Goal: Task Accomplishment & Management: Manage account settings

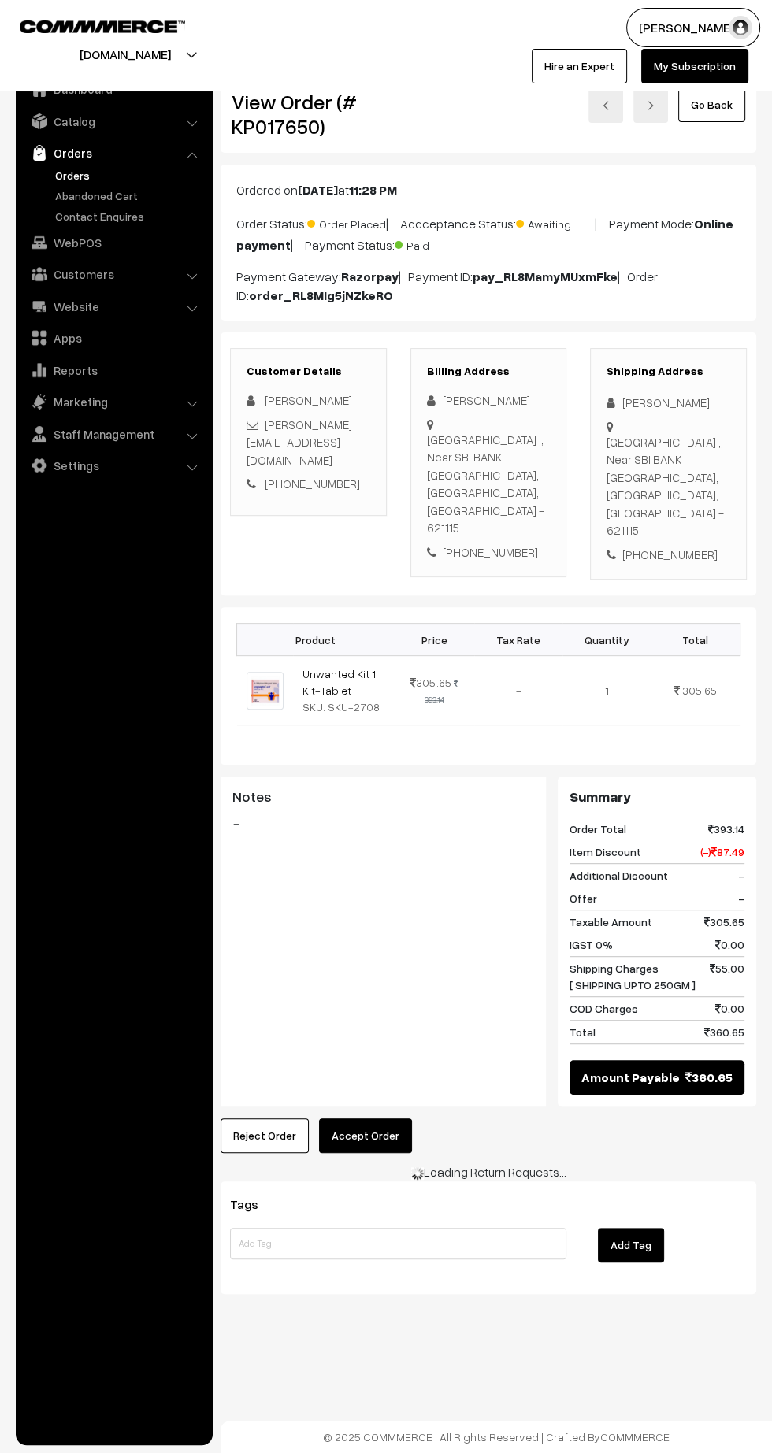
click at [71, 173] on link "Orders" at bounding box center [129, 175] width 156 height 17
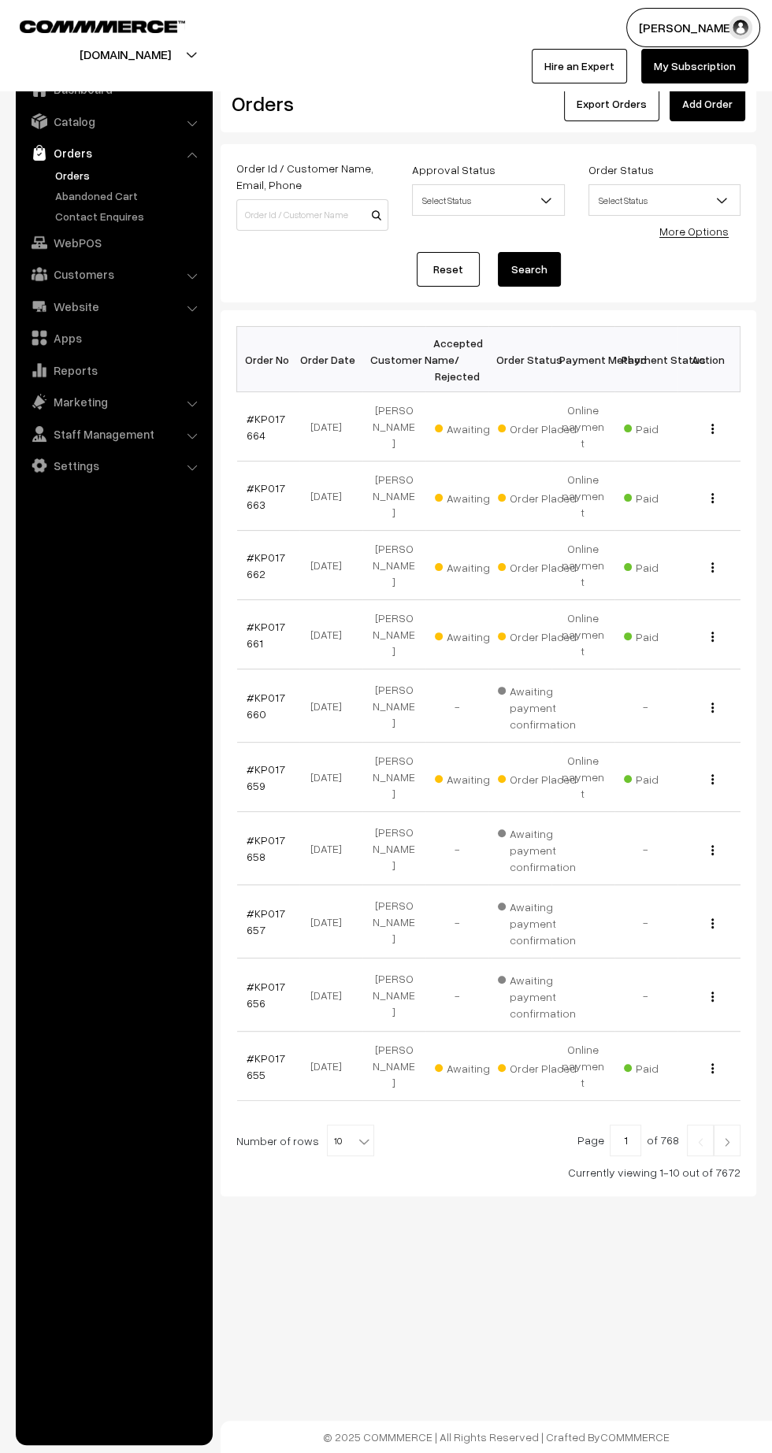
click at [251, 425] on link "#KP017664" at bounding box center [266, 427] width 39 height 30
click at [263, 481] on link "#KP017663" at bounding box center [266, 496] width 39 height 30
click at [251, 551] on link "#KP017662" at bounding box center [266, 566] width 39 height 30
click at [251, 620] on link "#KP017661" at bounding box center [266, 635] width 39 height 30
click at [251, 481] on link "#KP017663" at bounding box center [266, 496] width 39 height 30
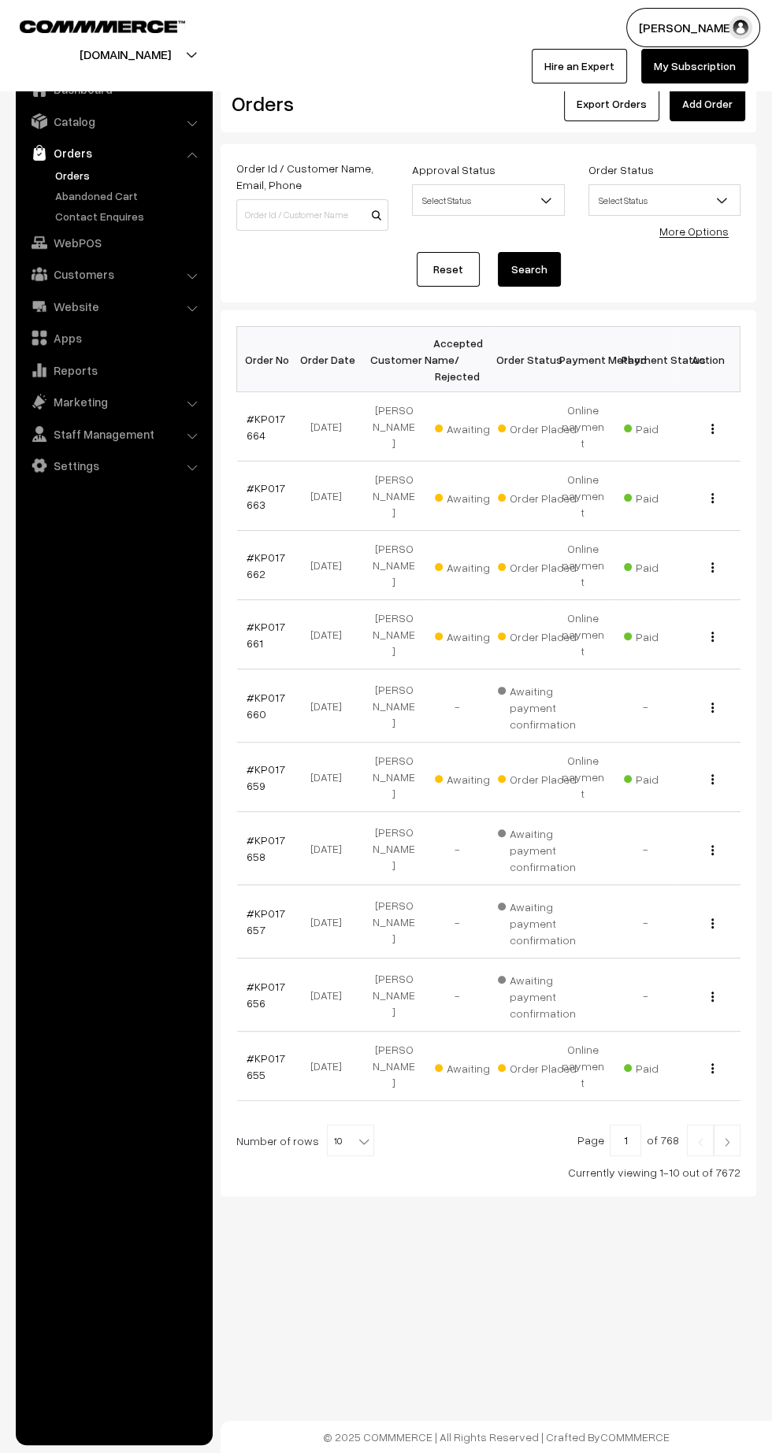
click at [729, 1138] on img at bounding box center [727, 1142] width 14 height 9
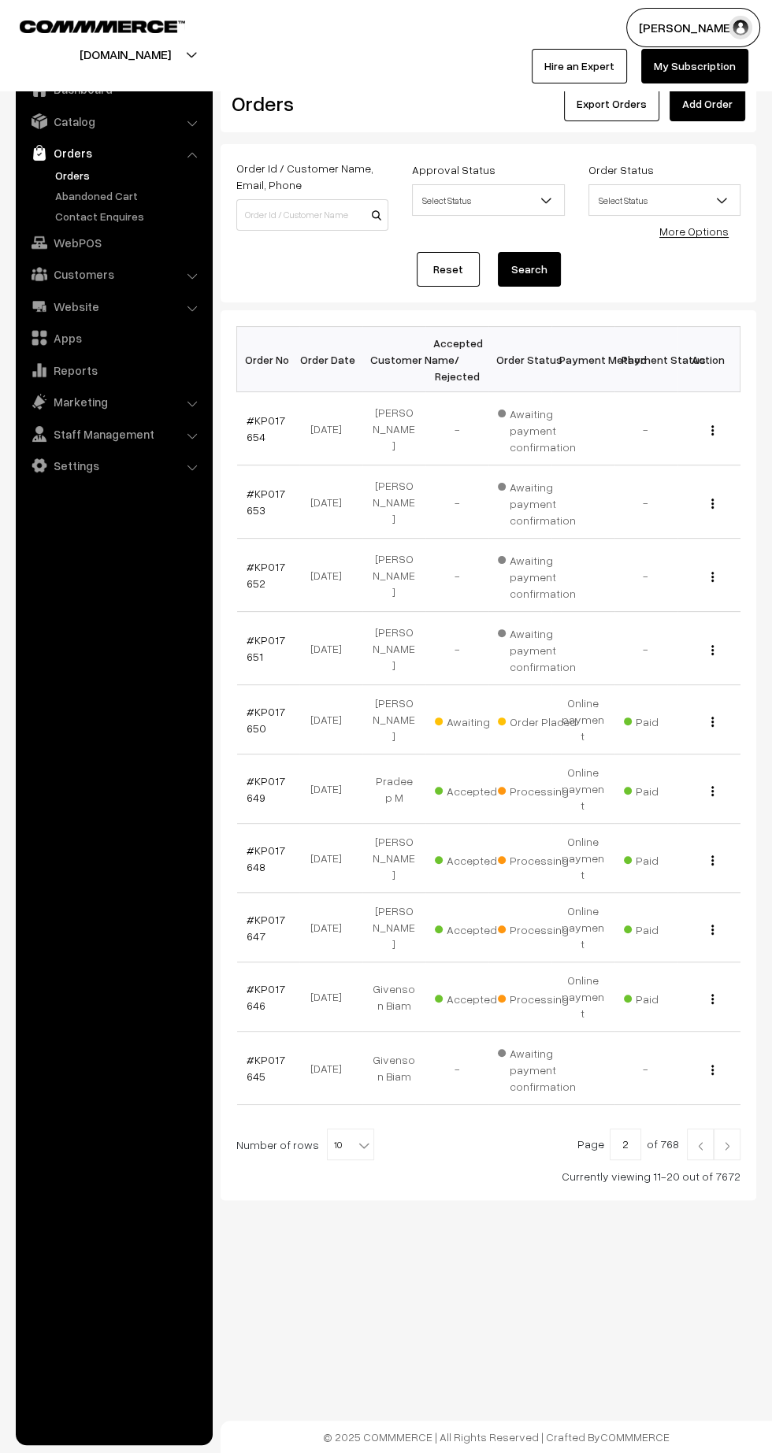
click at [251, 717] on link "#KP017650" at bounding box center [266, 720] width 39 height 30
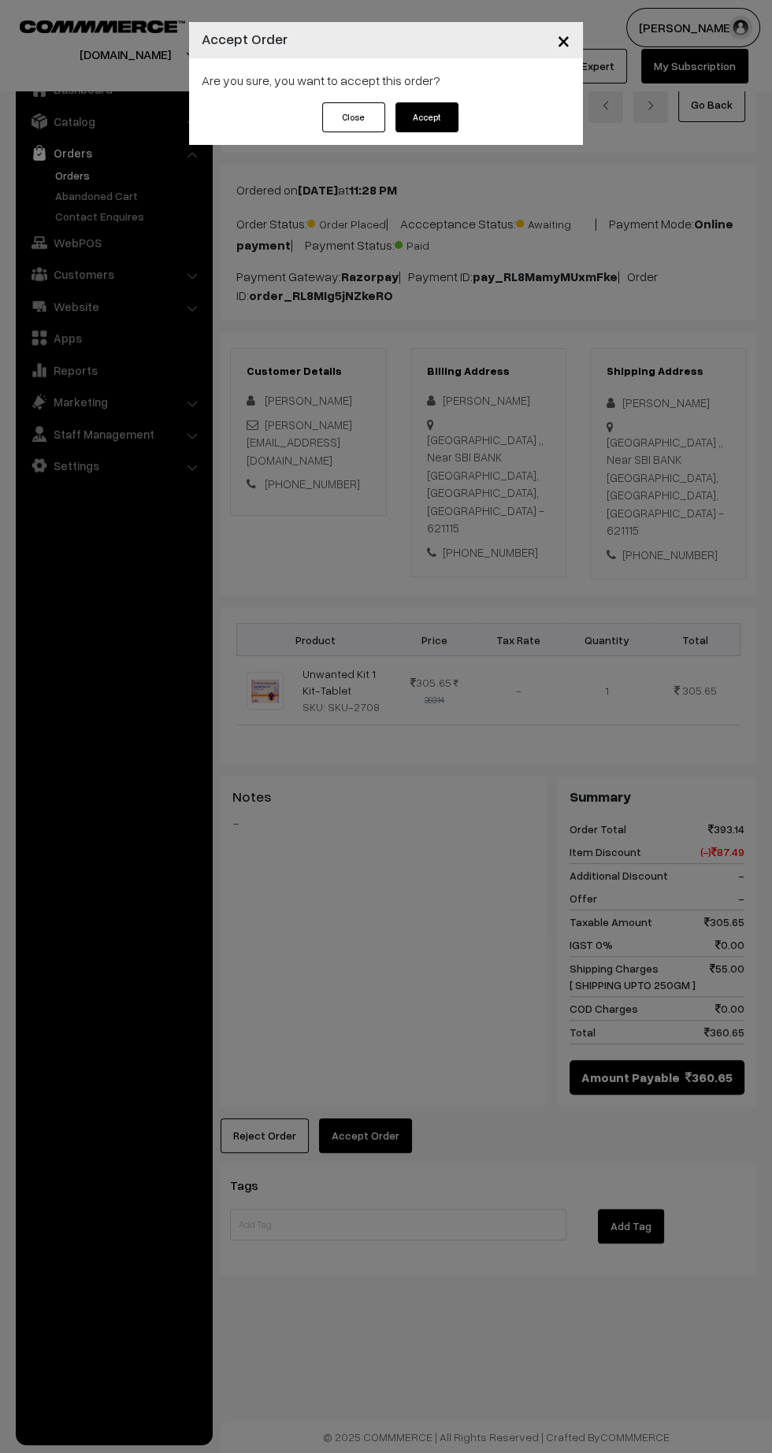
click at [444, 119] on button "Accept" at bounding box center [426, 117] width 63 height 30
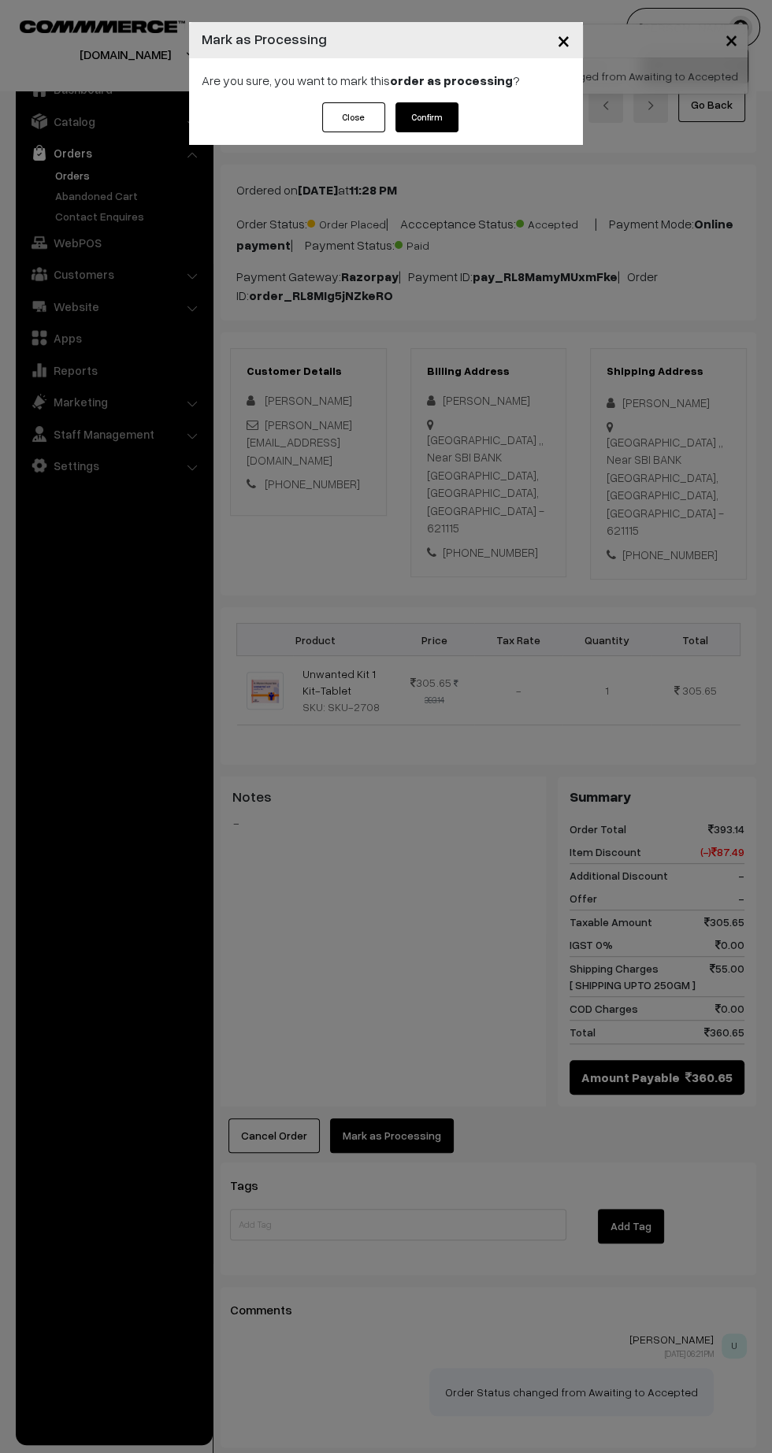
click at [453, 130] on button "Confirm" at bounding box center [426, 117] width 63 height 30
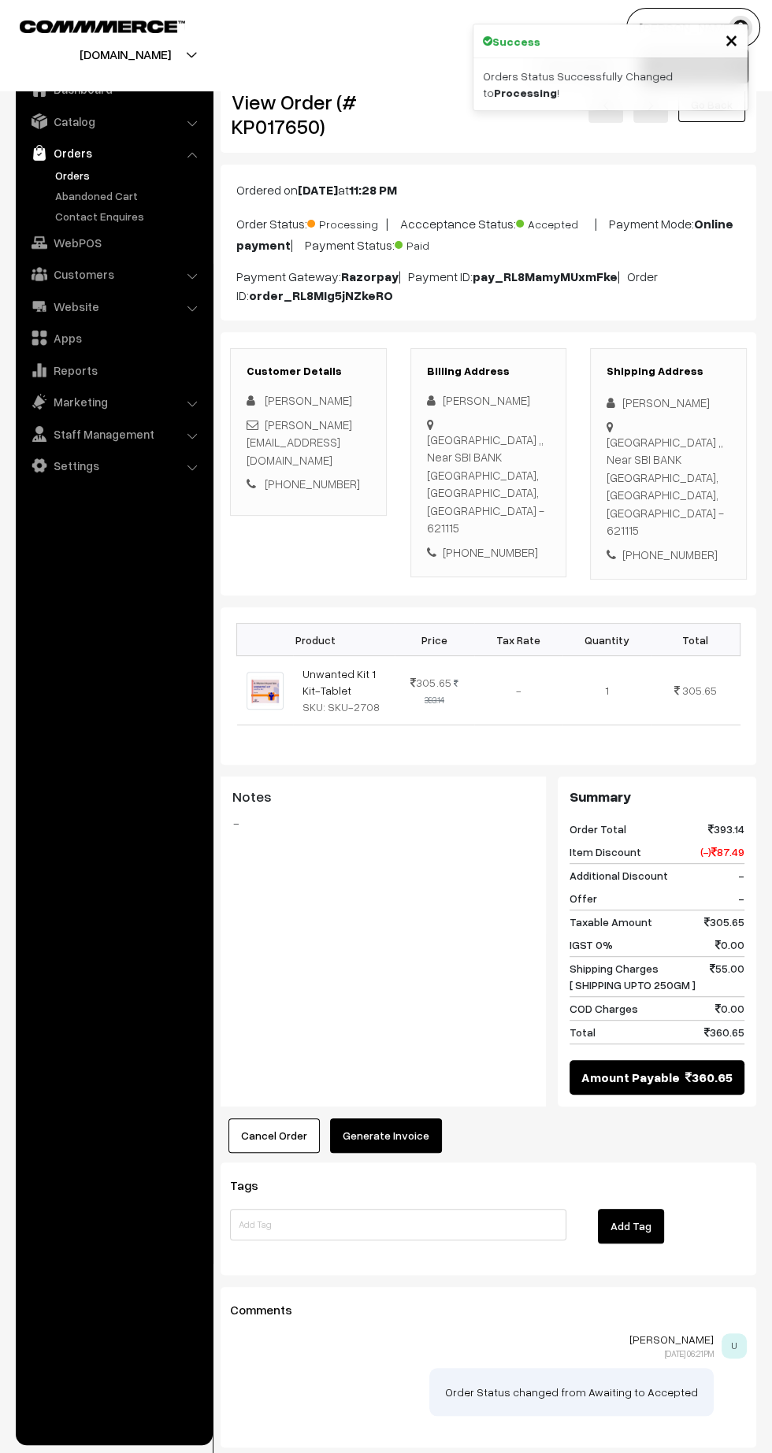
click at [381, 840] on div "Notes -" at bounding box center [383, 856] width 325 height 158
click at [388, 1119] on button "Generate Invoice" at bounding box center [386, 1136] width 112 height 35
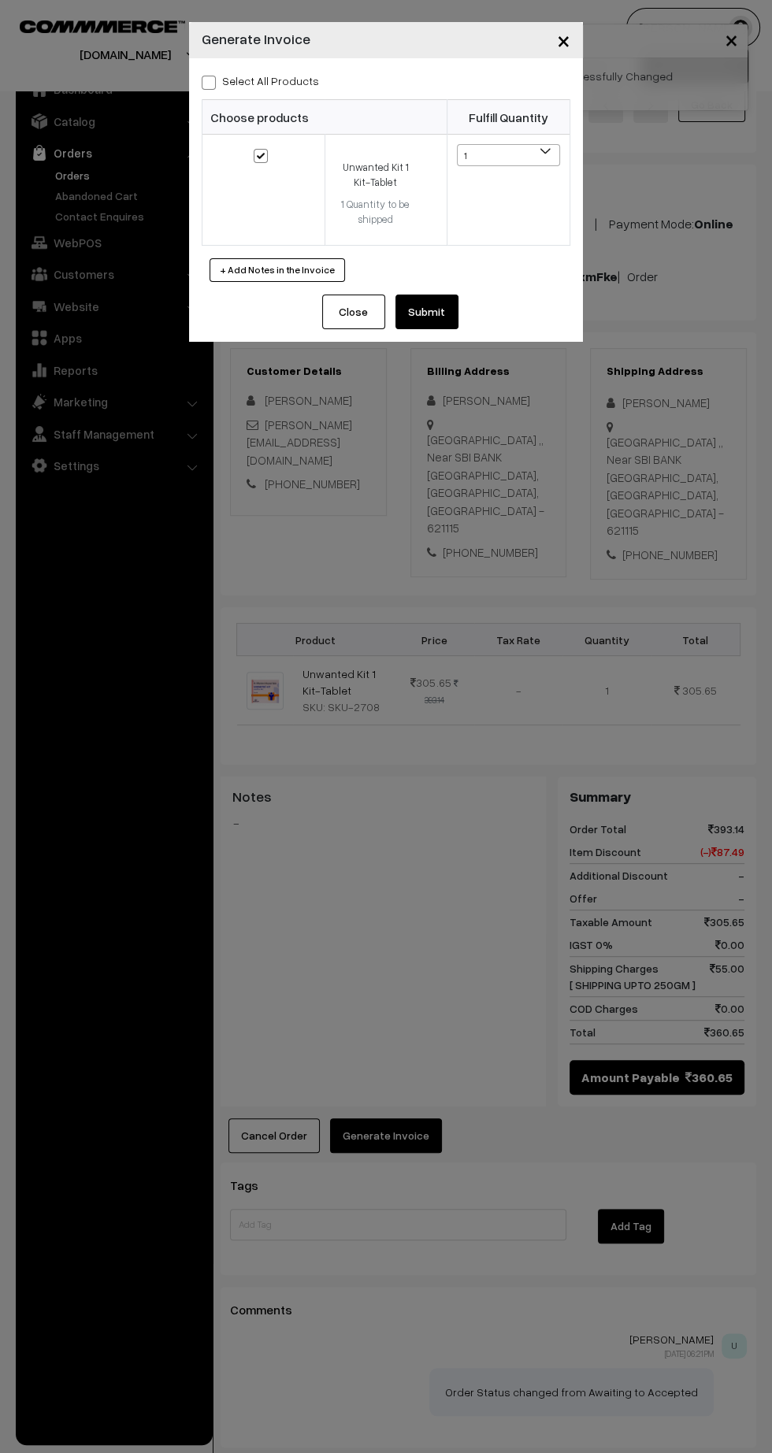
click at [429, 310] on button "Submit" at bounding box center [426, 312] width 63 height 35
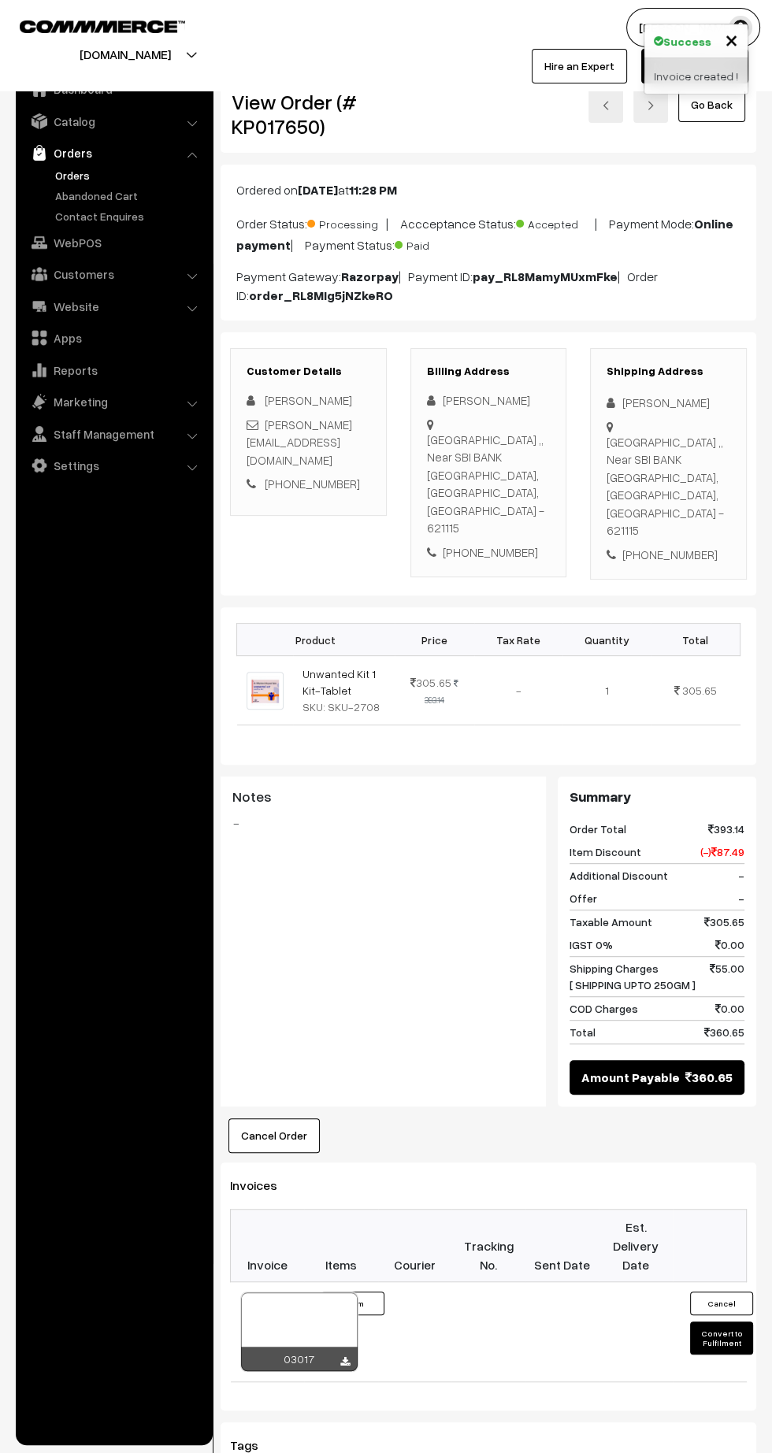
click at [344, 1357] on icon at bounding box center [344, 1362] width 9 height 10
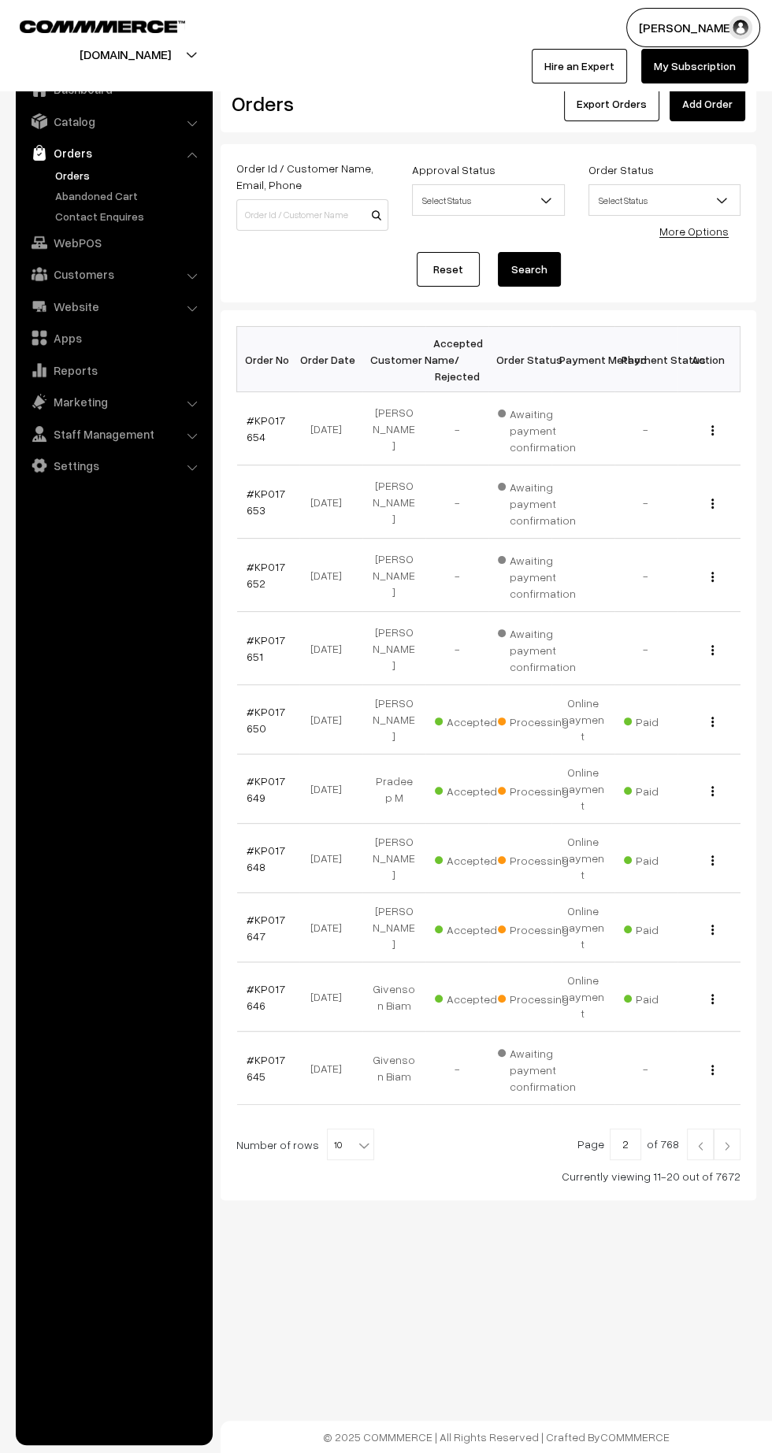
click at [700, 1141] on img at bounding box center [700, 1145] width 14 height 9
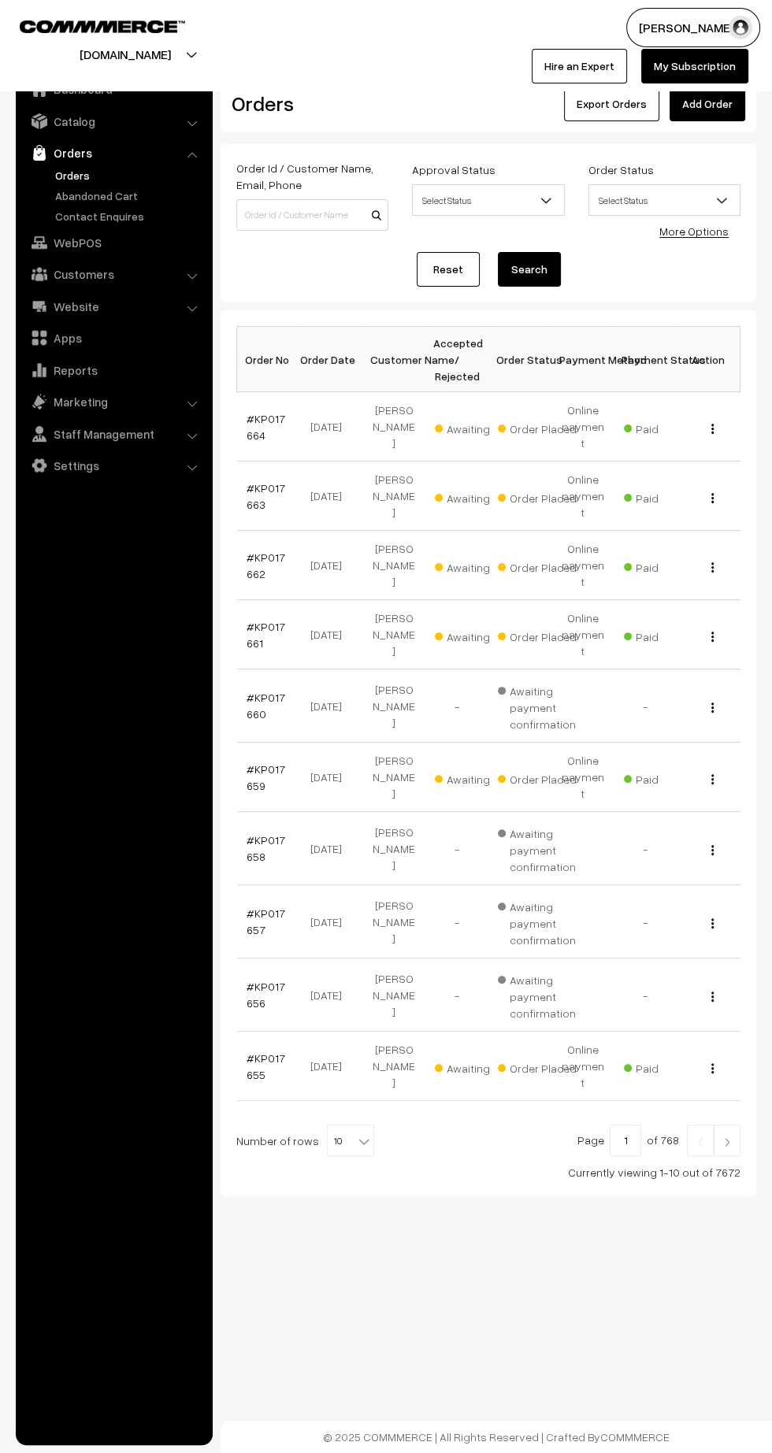
click at [252, 1052] on link "#KP017655" at bounding box center [266, 1067] width 39 height 30
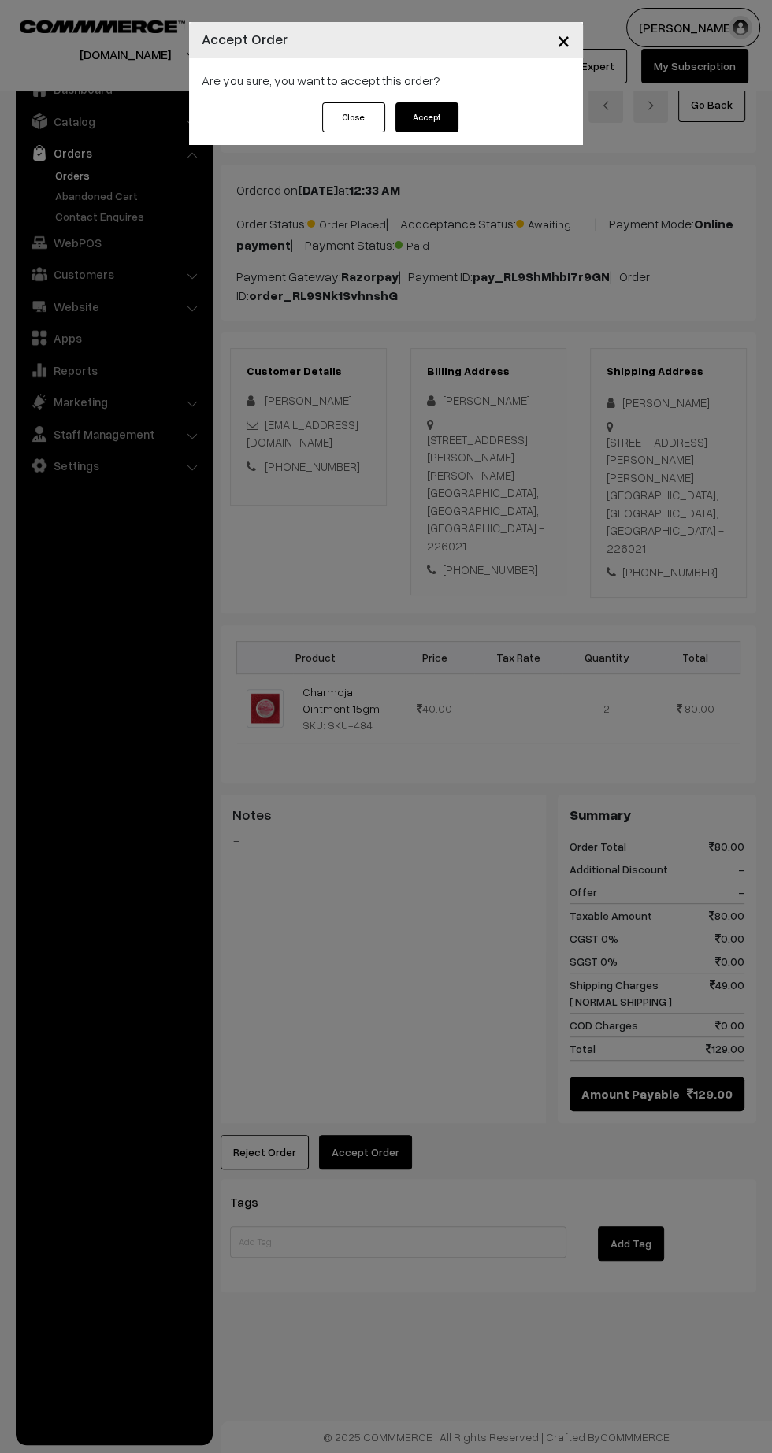
click at [446, 118] on button "Accept" at bounding box center [426, 117] width 63 height 30
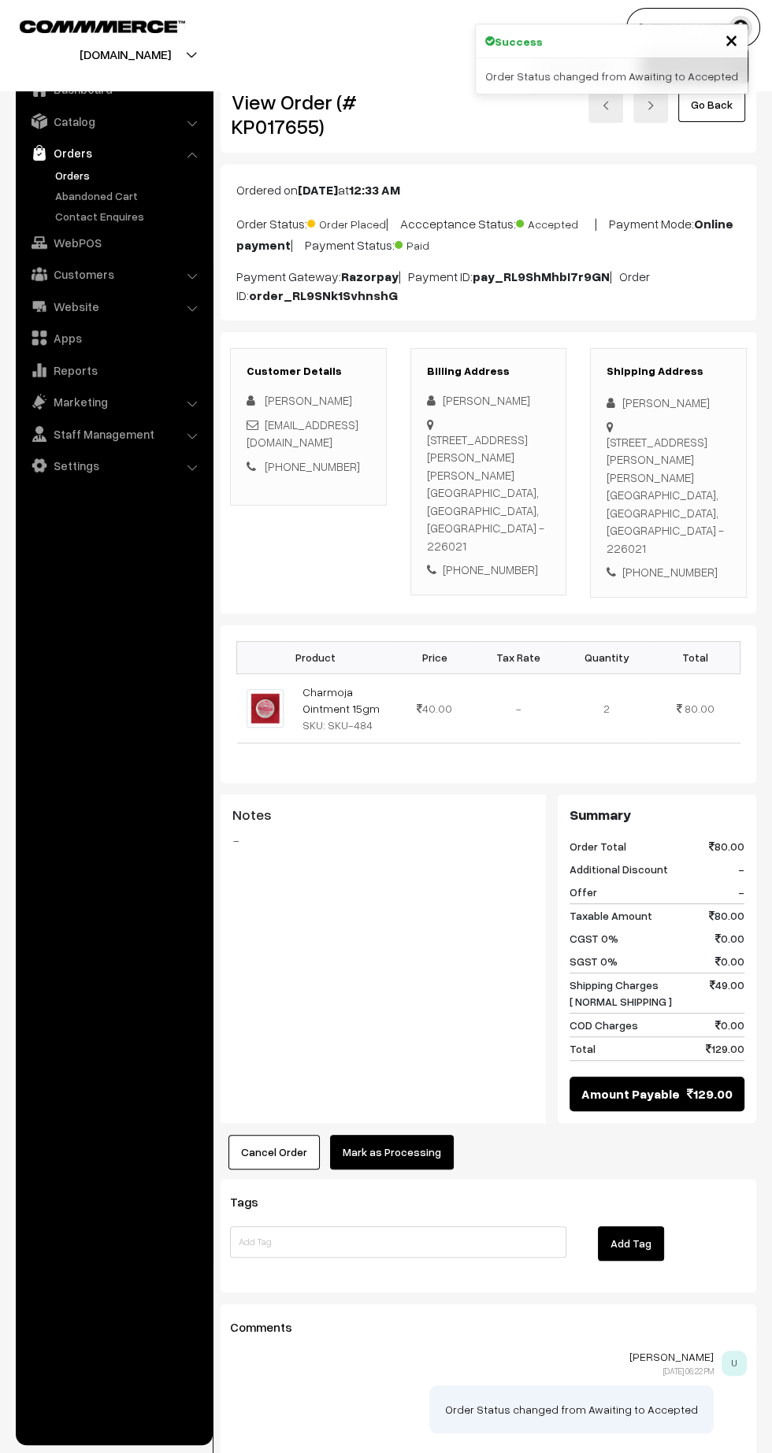
click at [399, 1158] on button "Mark as Processing" at bounding box center [392, 1152] width 124 height 35
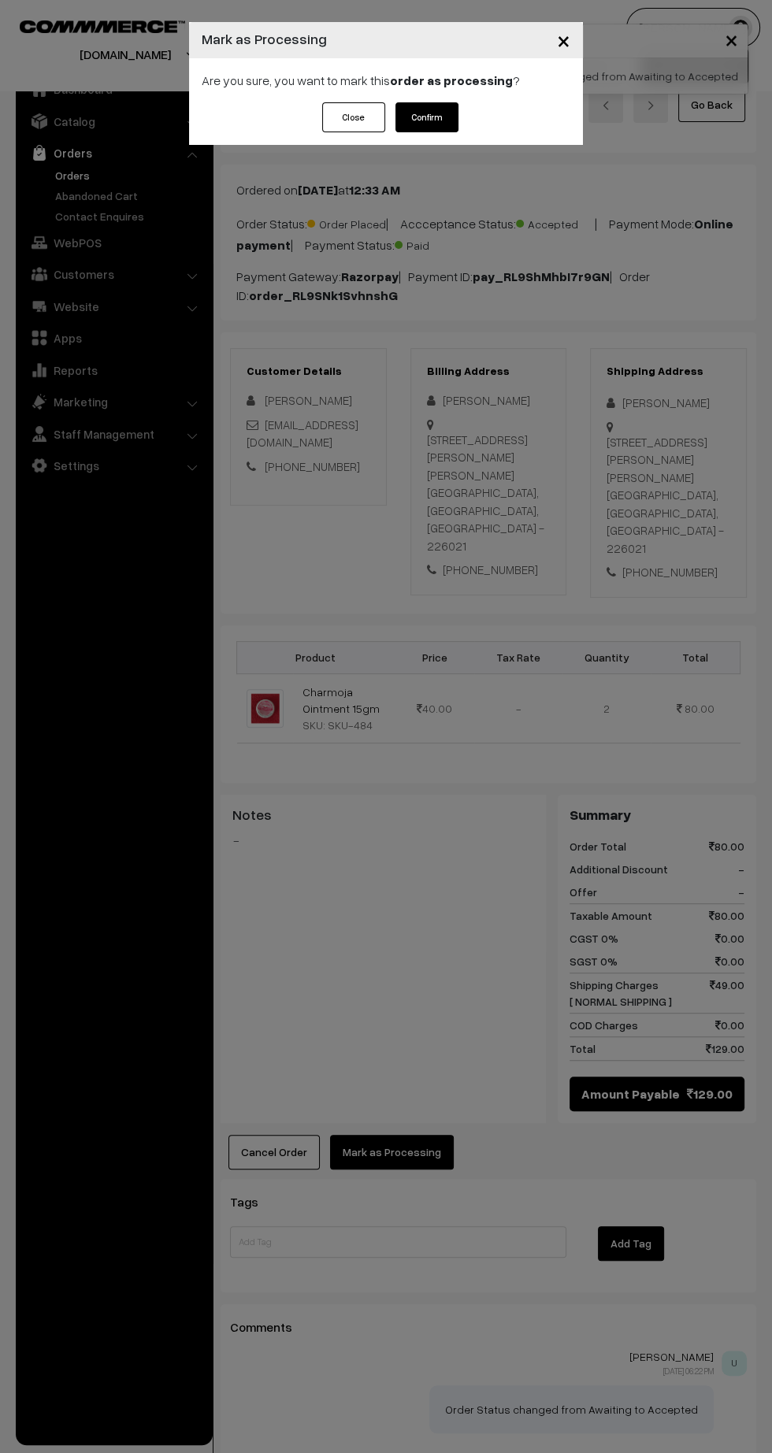
click at [443, 124] on button "Confirm" at bounding box center [426, 117] width 63 height 30
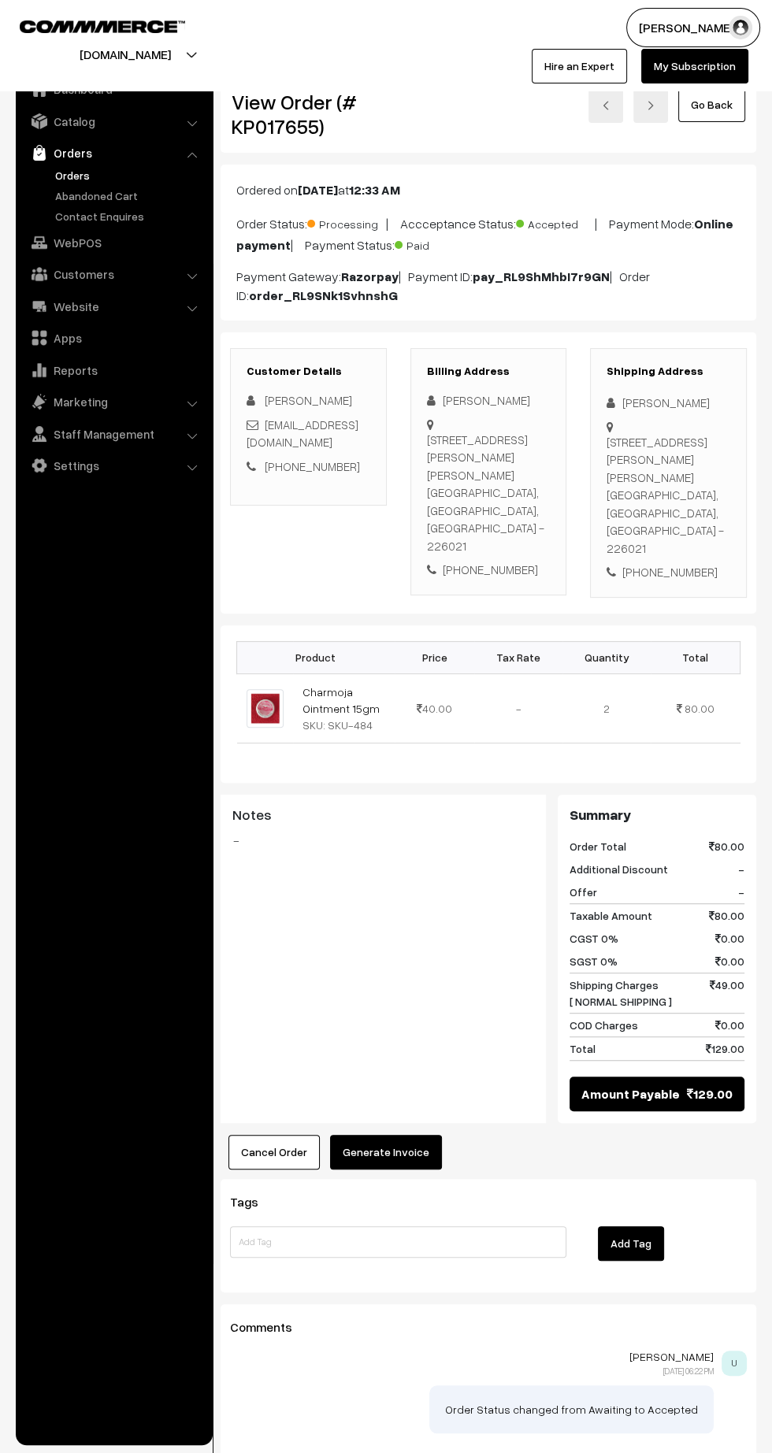
click at [404, 1148] on button "Generate Invoice" at bounding box center [386, 1152] width 112 height 35
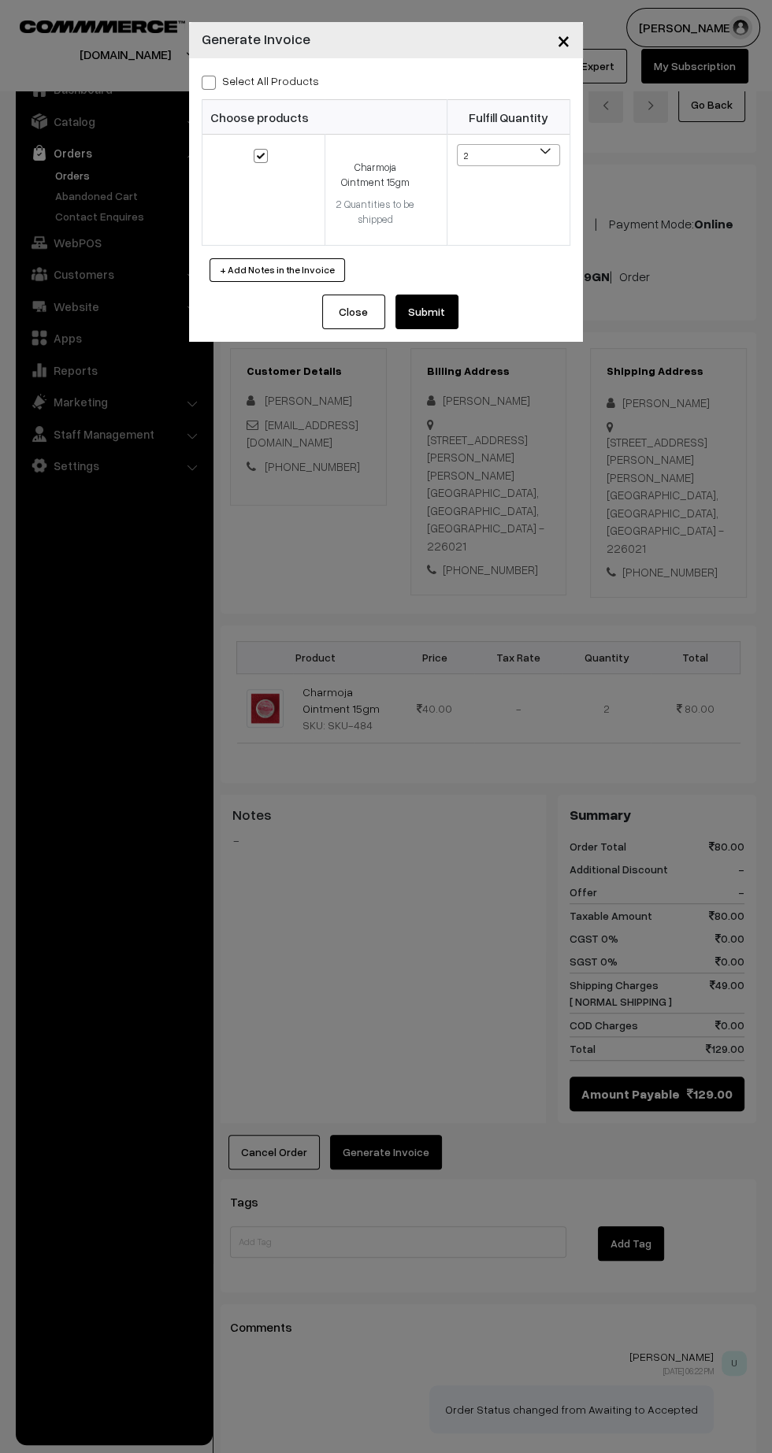
click at [425, 310] on button "Submit" at bounding box center [426, 312] width 63 height 35
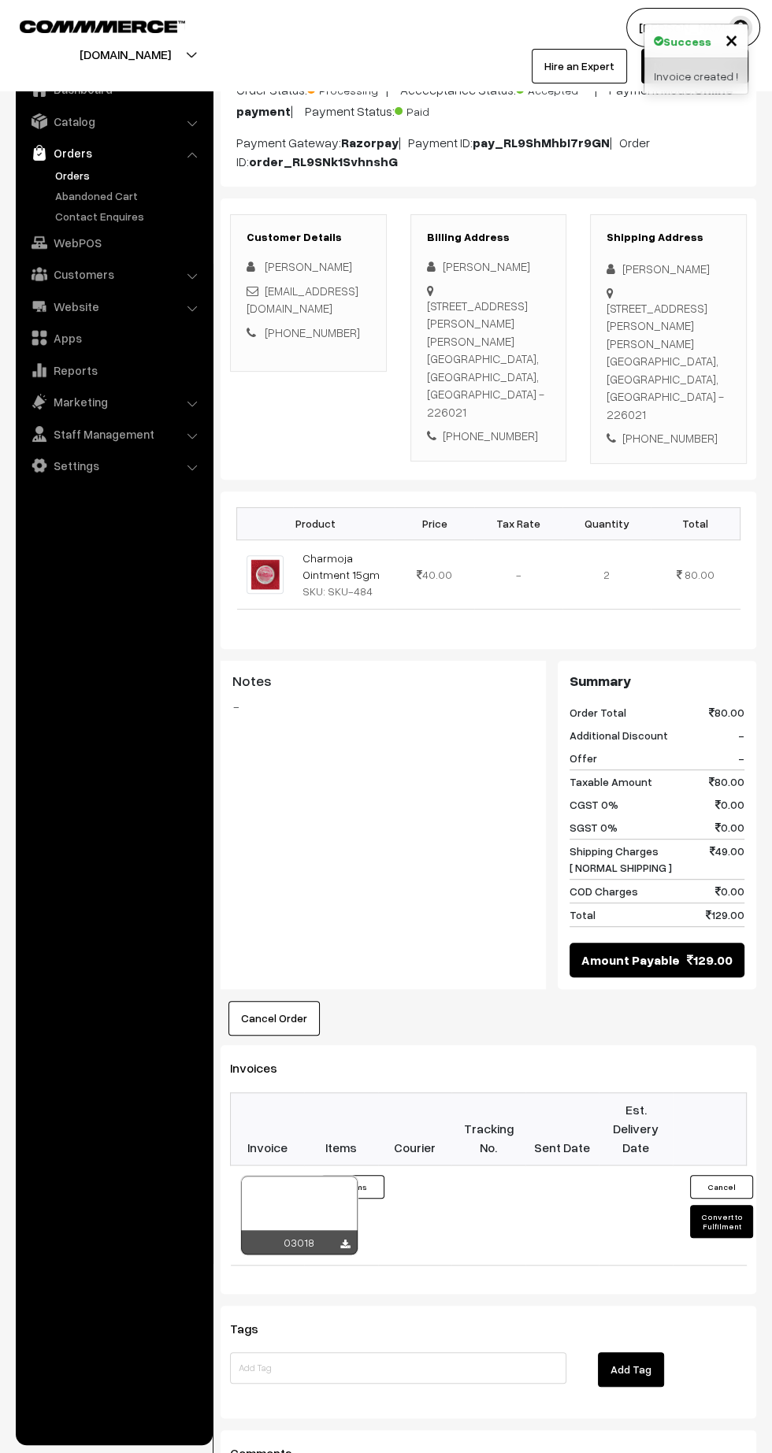
scroll to position [139, 0]
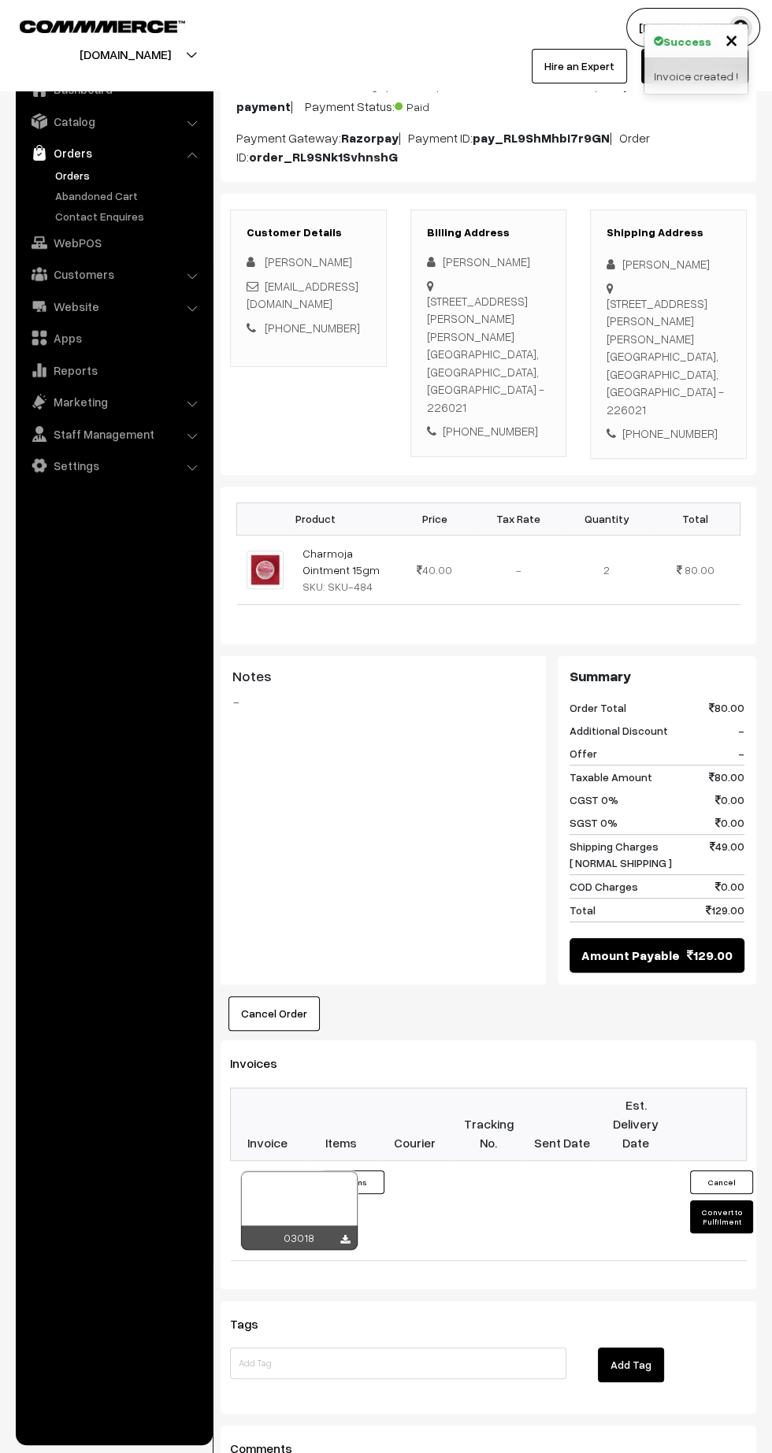
click at [344, 1235] on icon at bounding box center [344, 1240] width 9 height 10
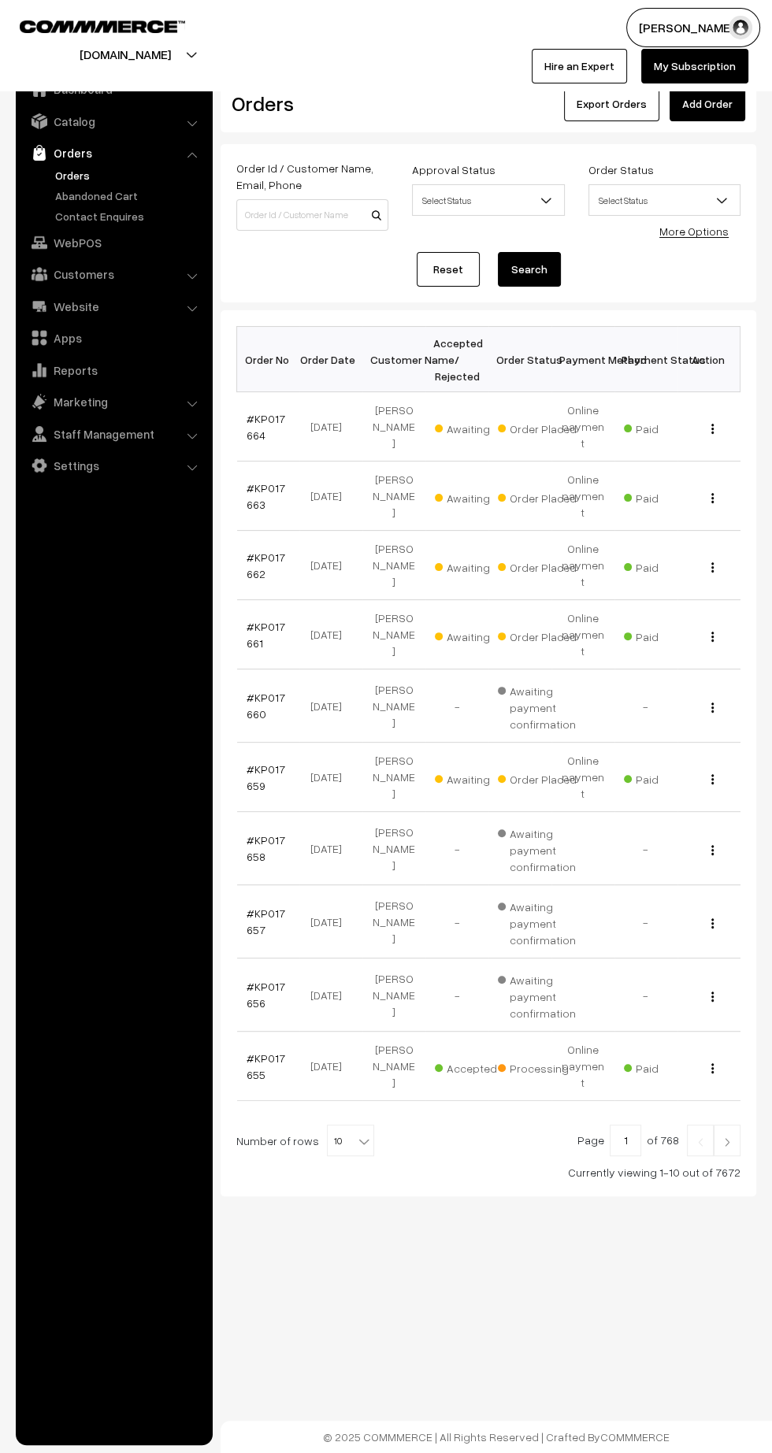
click at [251, 763] on link "#KP017659" at bounding box center [266, 778] width 39 height 30
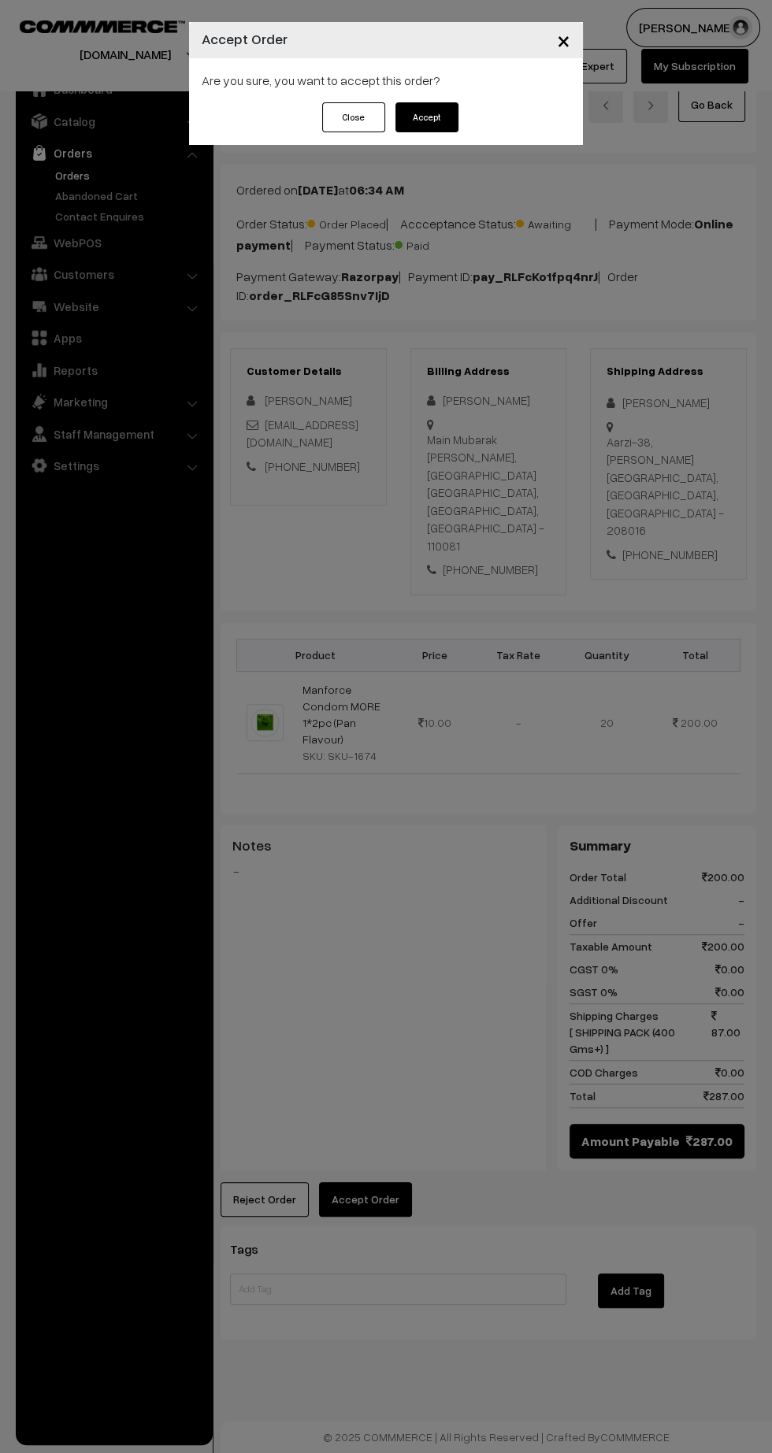
click at [447, 128] on button "Accept" at bounding box center [426, 117] width 63 height 30
click at [453, 129] on button "Confirm" at bounding box center [426, 117] width 63 height 30
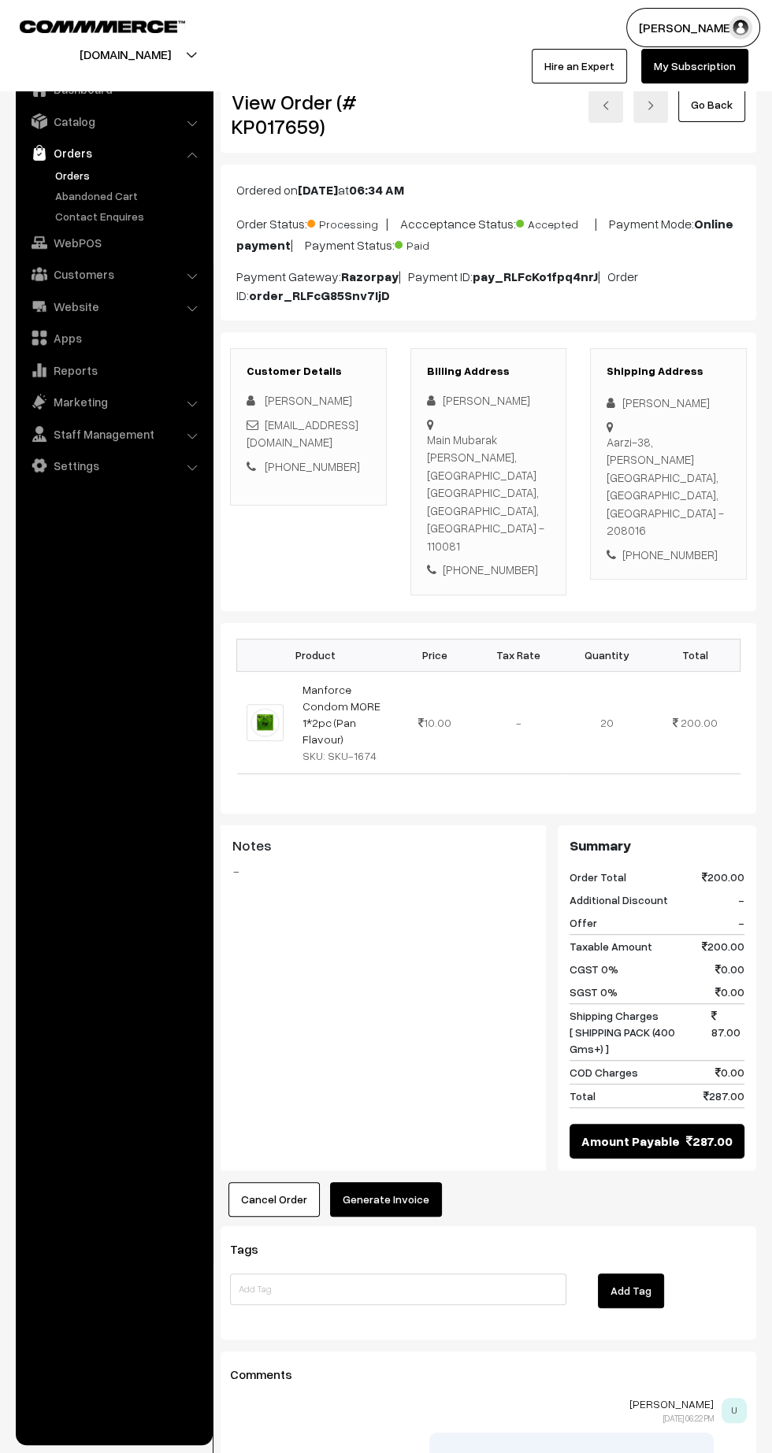
click at [418, 1182] on button "Generate Invoice" at bounding box center [386, 1199] width 112 height 35
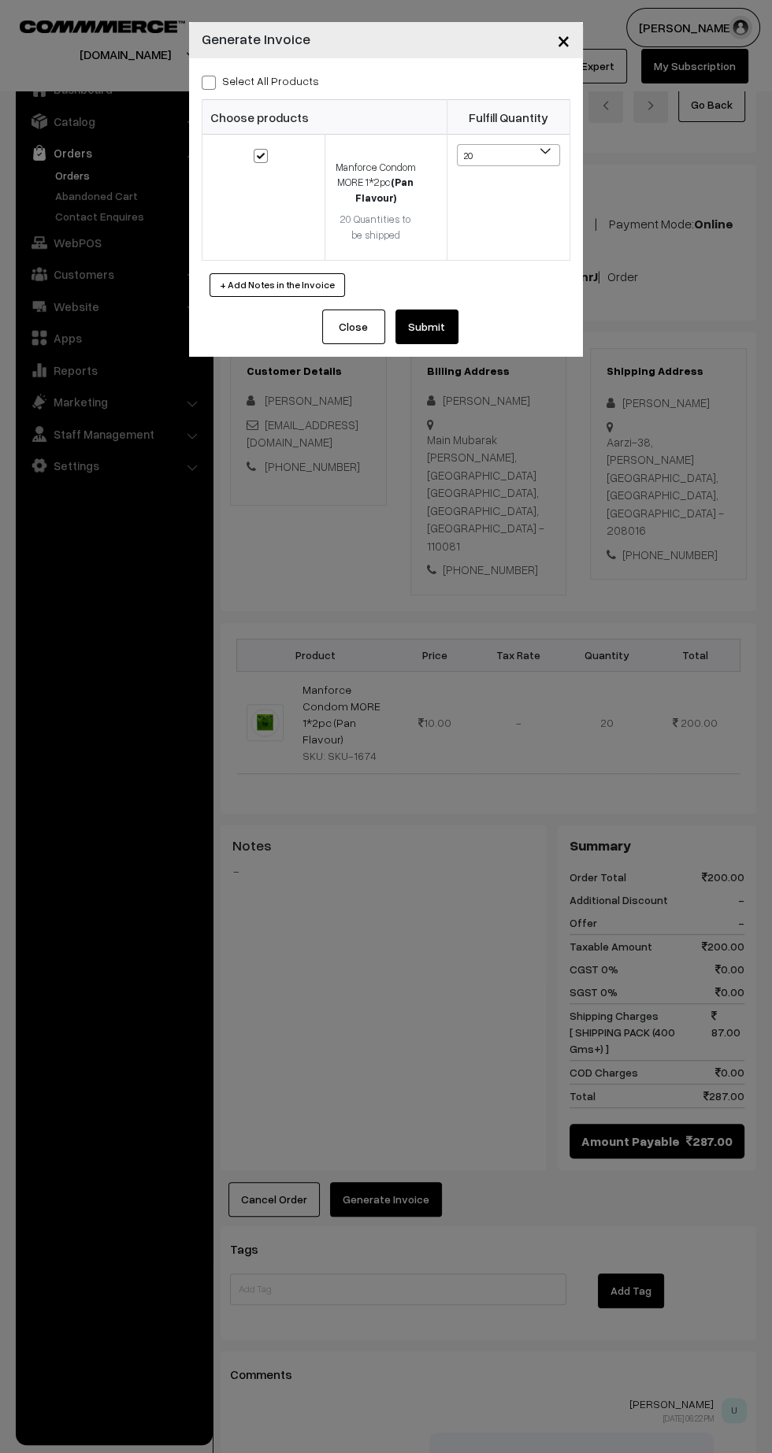
click at [450, 335] on button "Submit" at bounding box center [426, 327] width 63 height 35
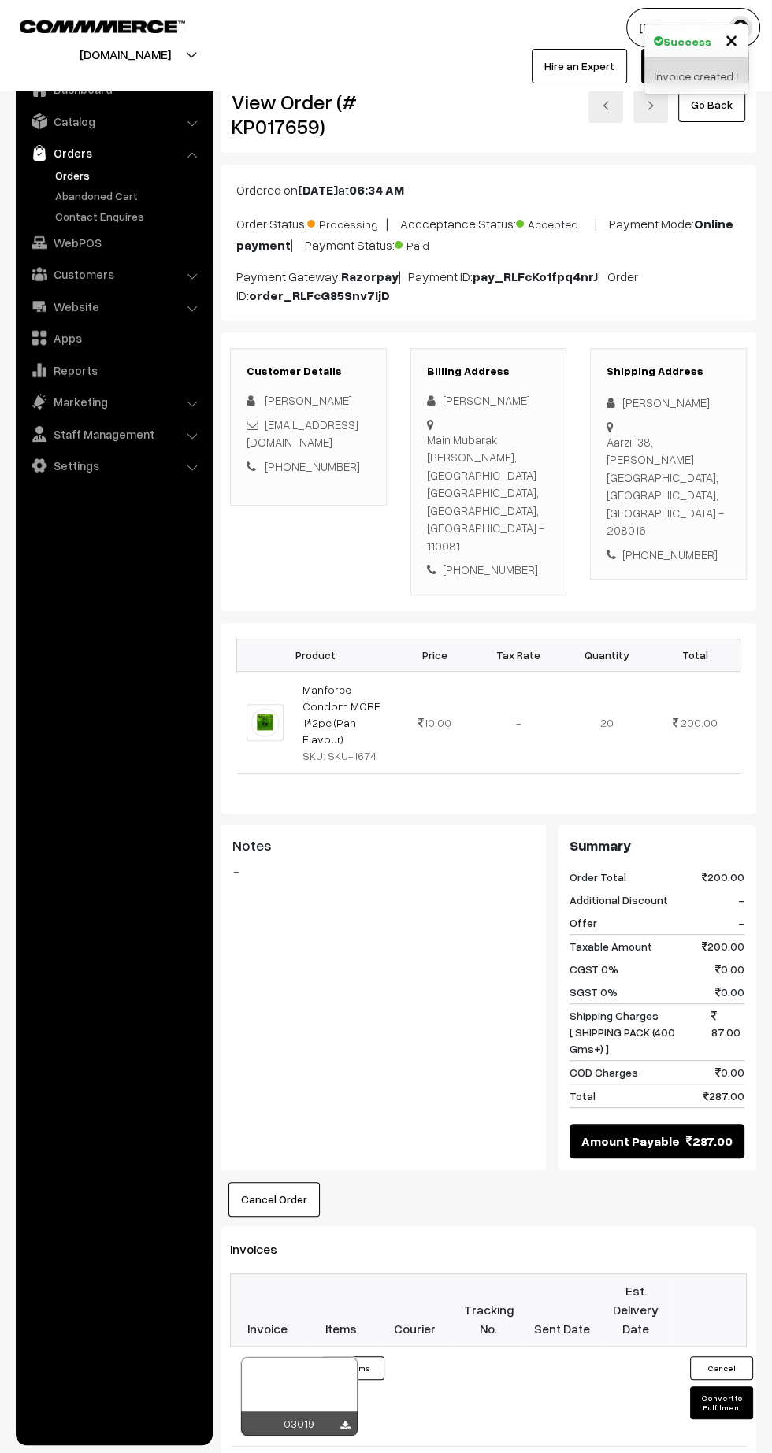
click at [344, 1421] on icon at bounding box center [344, 1426] width 9 height 10
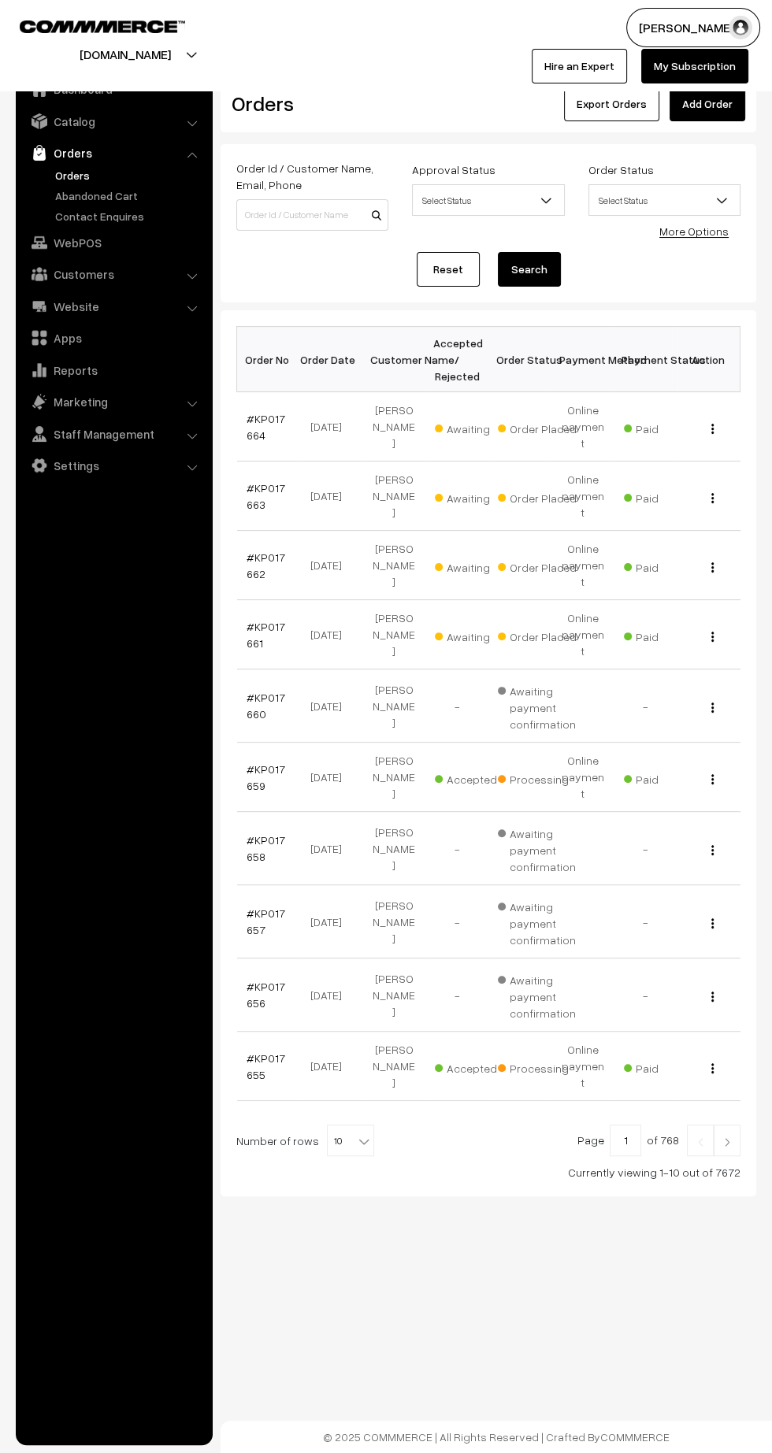
click at [251, 620] on link "#KP017661" at bounding box center [266, 635] width 39 height 30
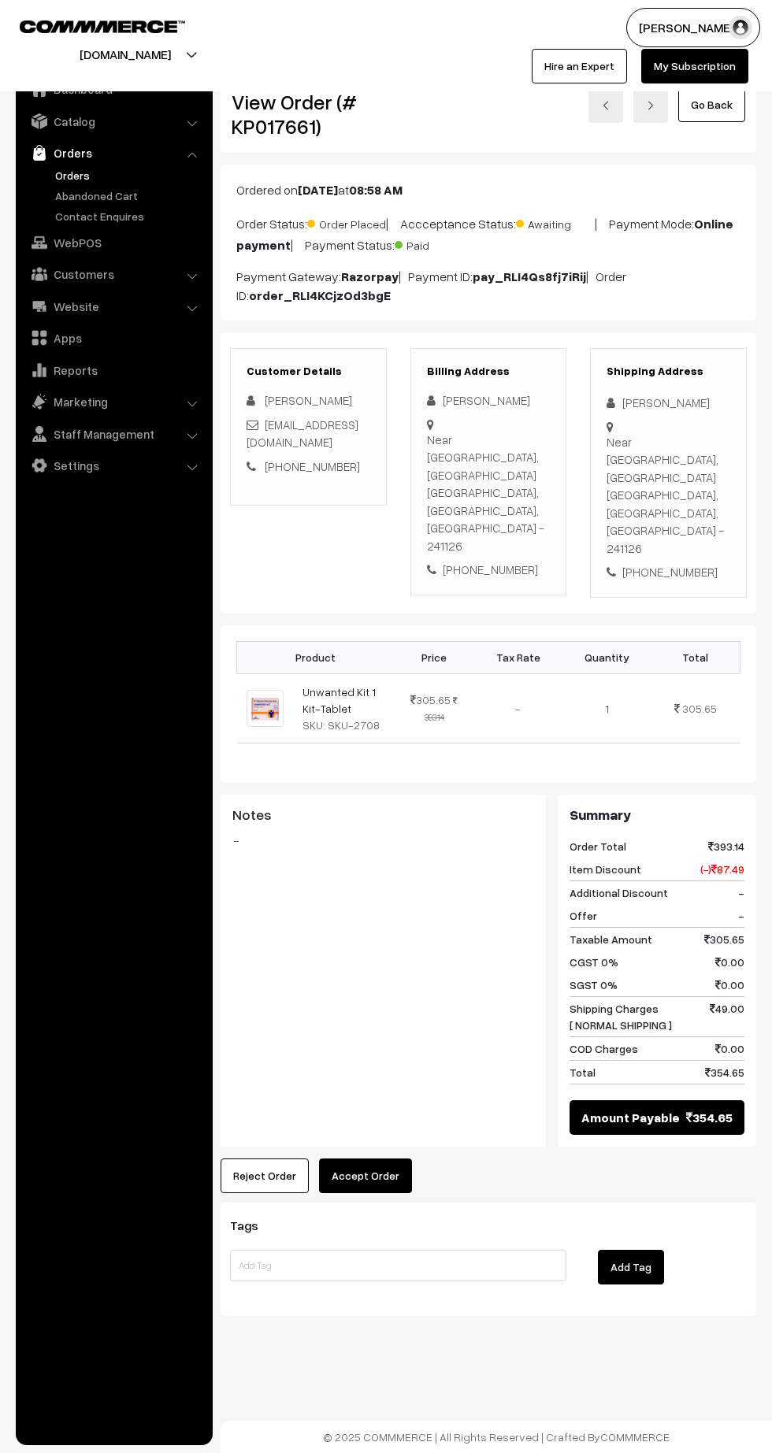
click at [356, 1159] on button "Accept Order" at bounding box center [365, 1176] width 93 height 35
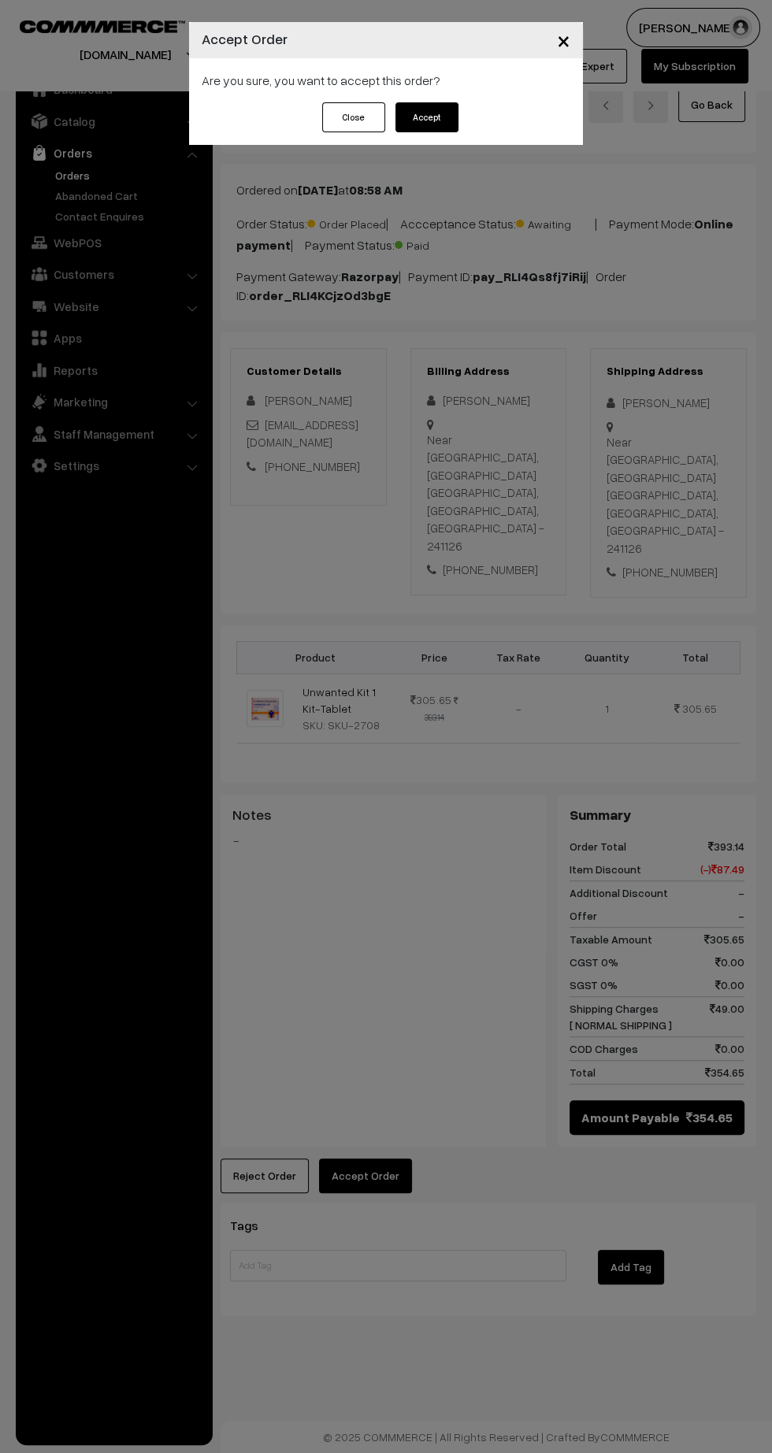
click at [445, 129] on button "Accept" at bounding box center [426, 117] width 63 height 30
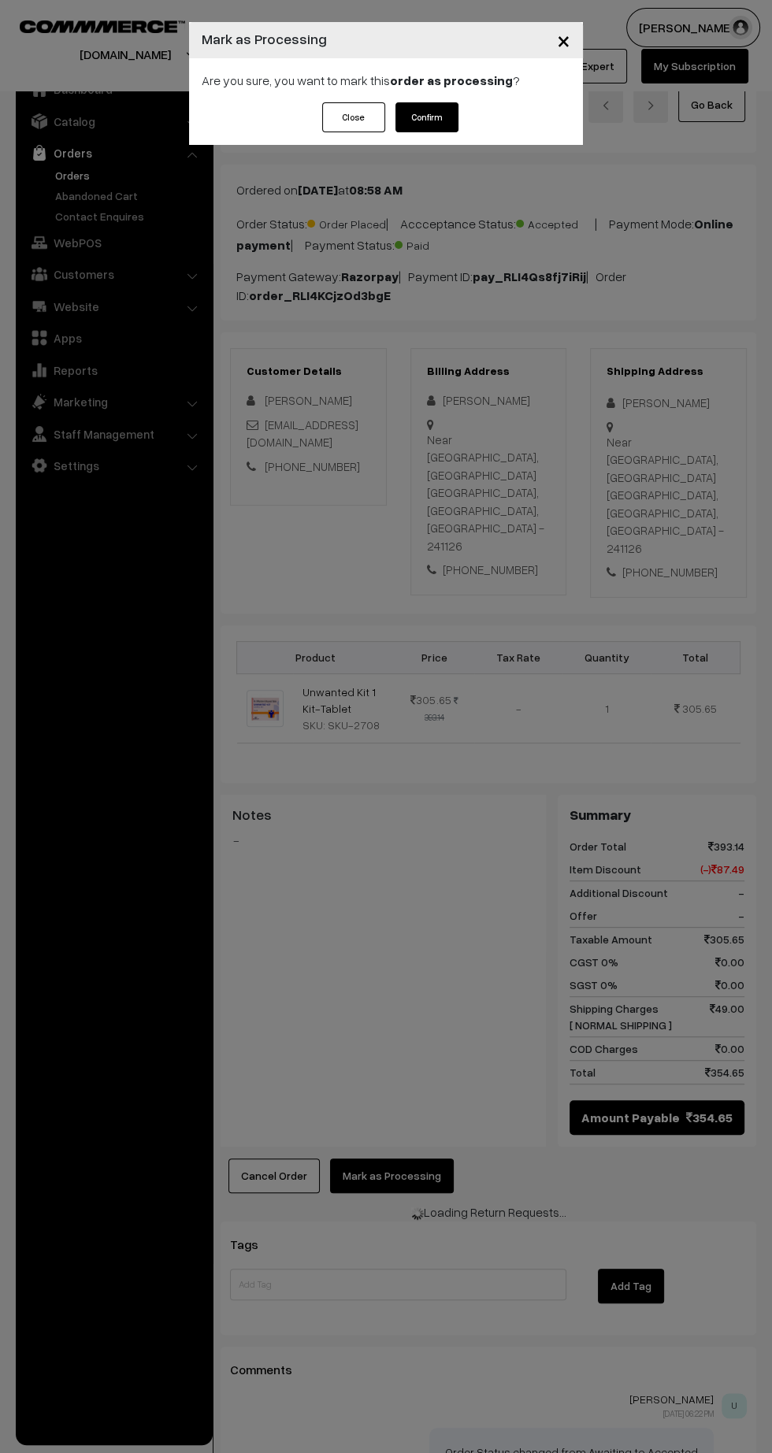
click at [439, 123] on button "Confirm" at bounding box center [426, 117] width 63 height 30
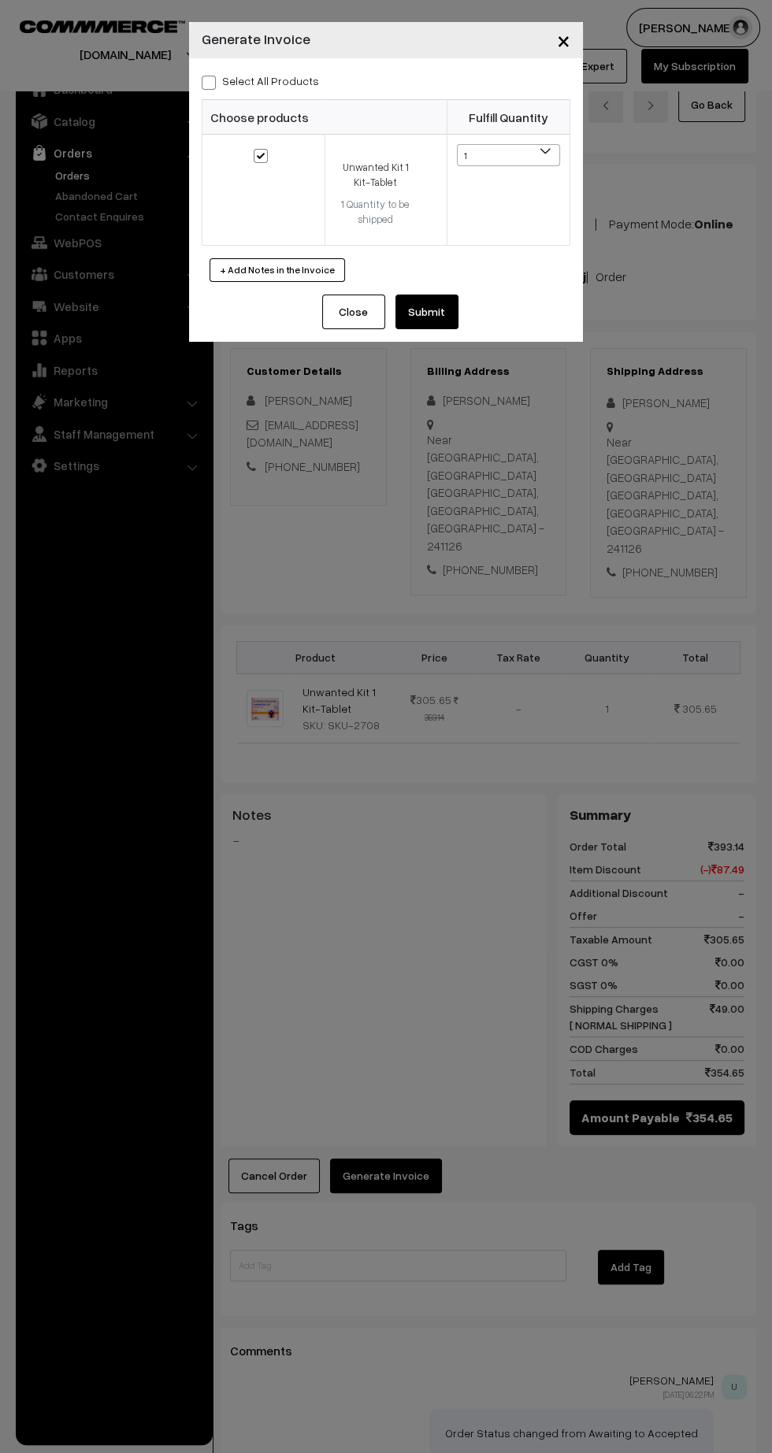
click at [444, 321] on button "Submit" at bounding box center [426, 312] width 63 height 35
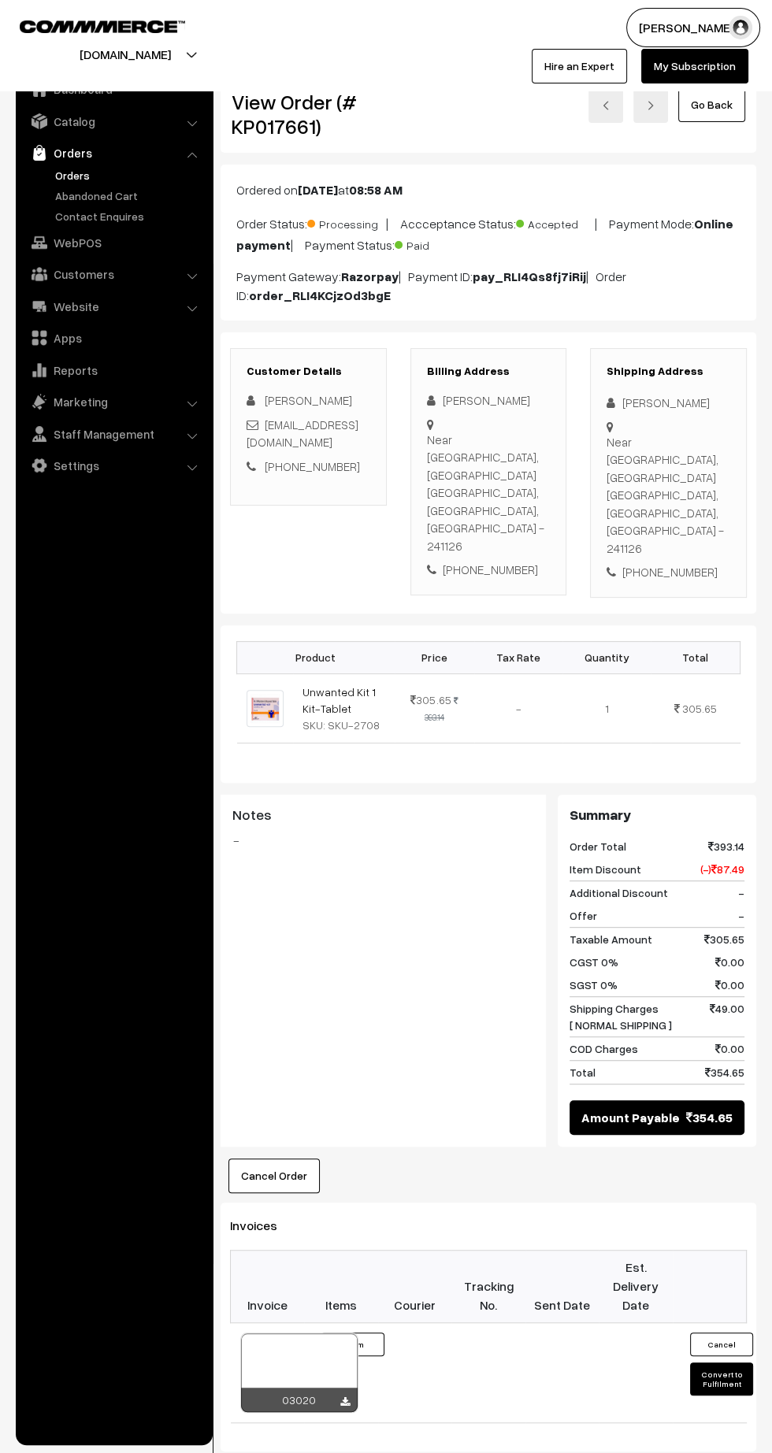
click at [344, 1397] on icon at bounding box center [344, 1402] width 9 height 10
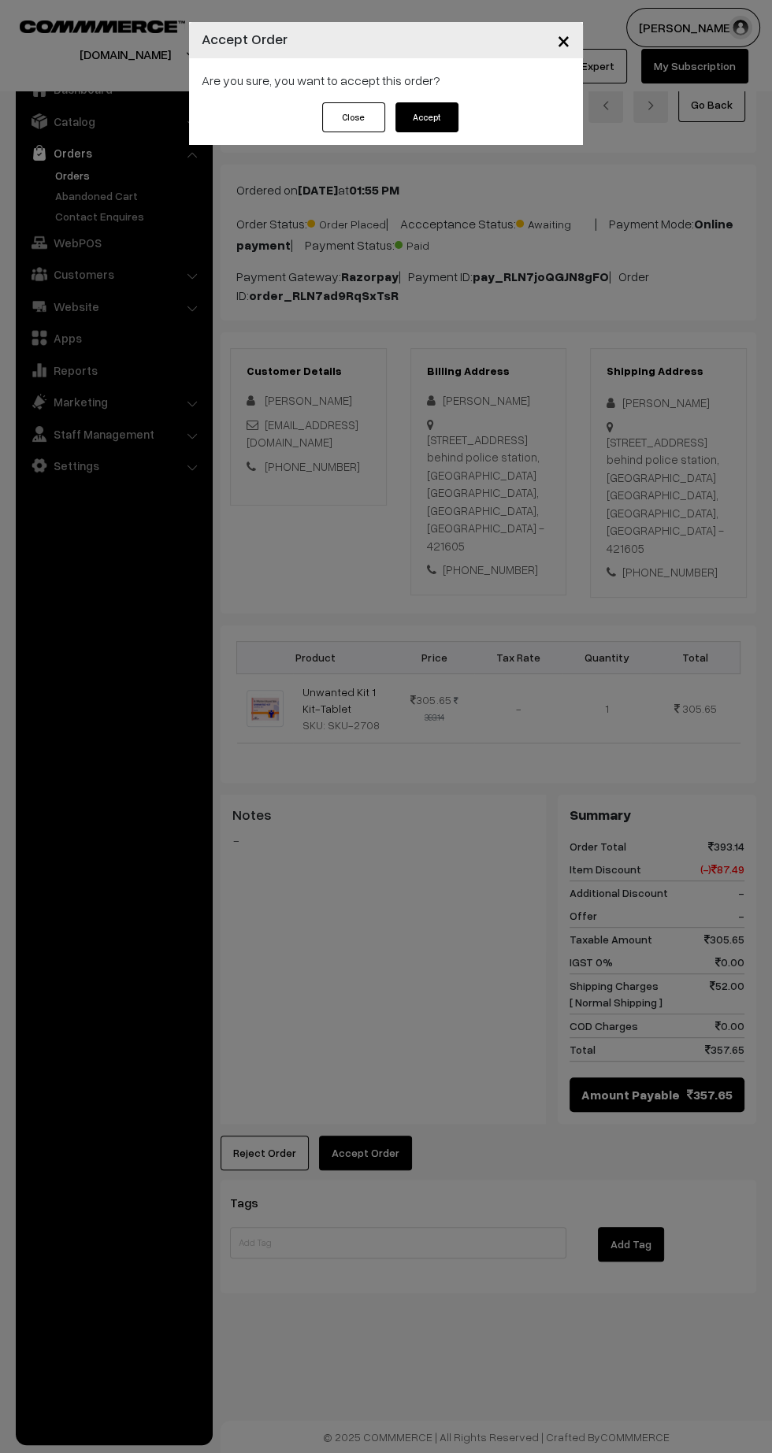
click at [437, 128] on button "Accept" at bounding box center [426, 117] width 63 height 30
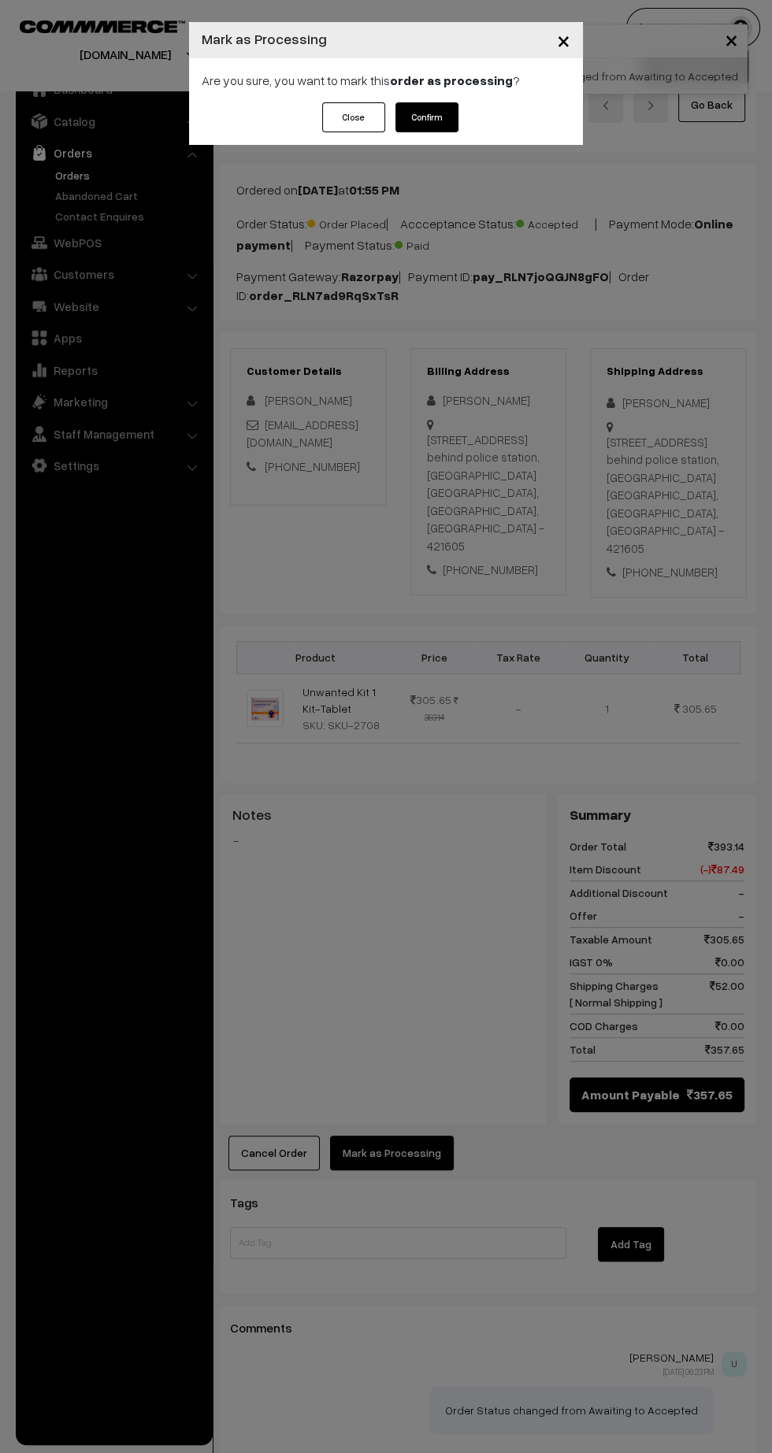
click at [449, 125] on button "Confirm" at bounding box center [426, 117] width 63 height 30
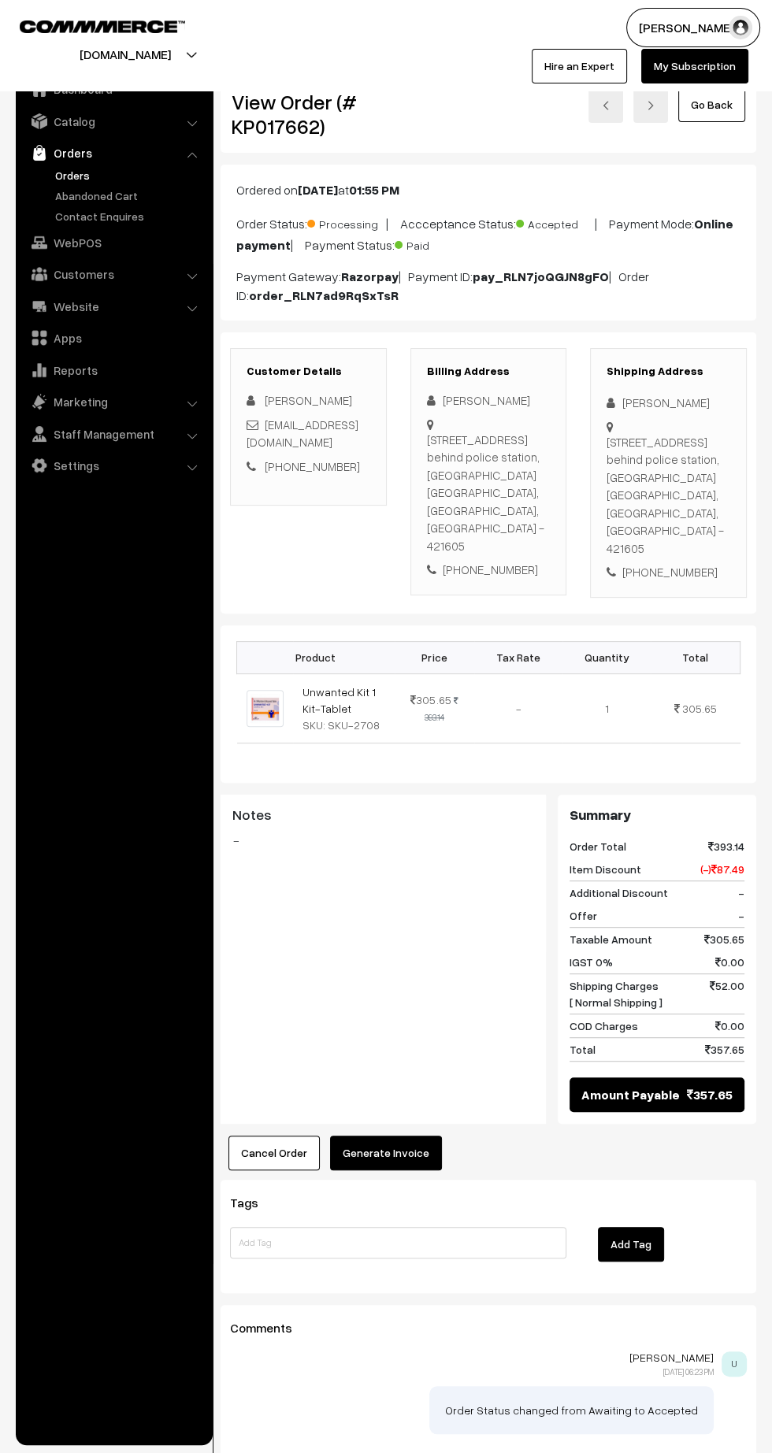
click at [388, 1136] on button "Generate Invoice" at bounding box center [386, 1153] width 112 height 35
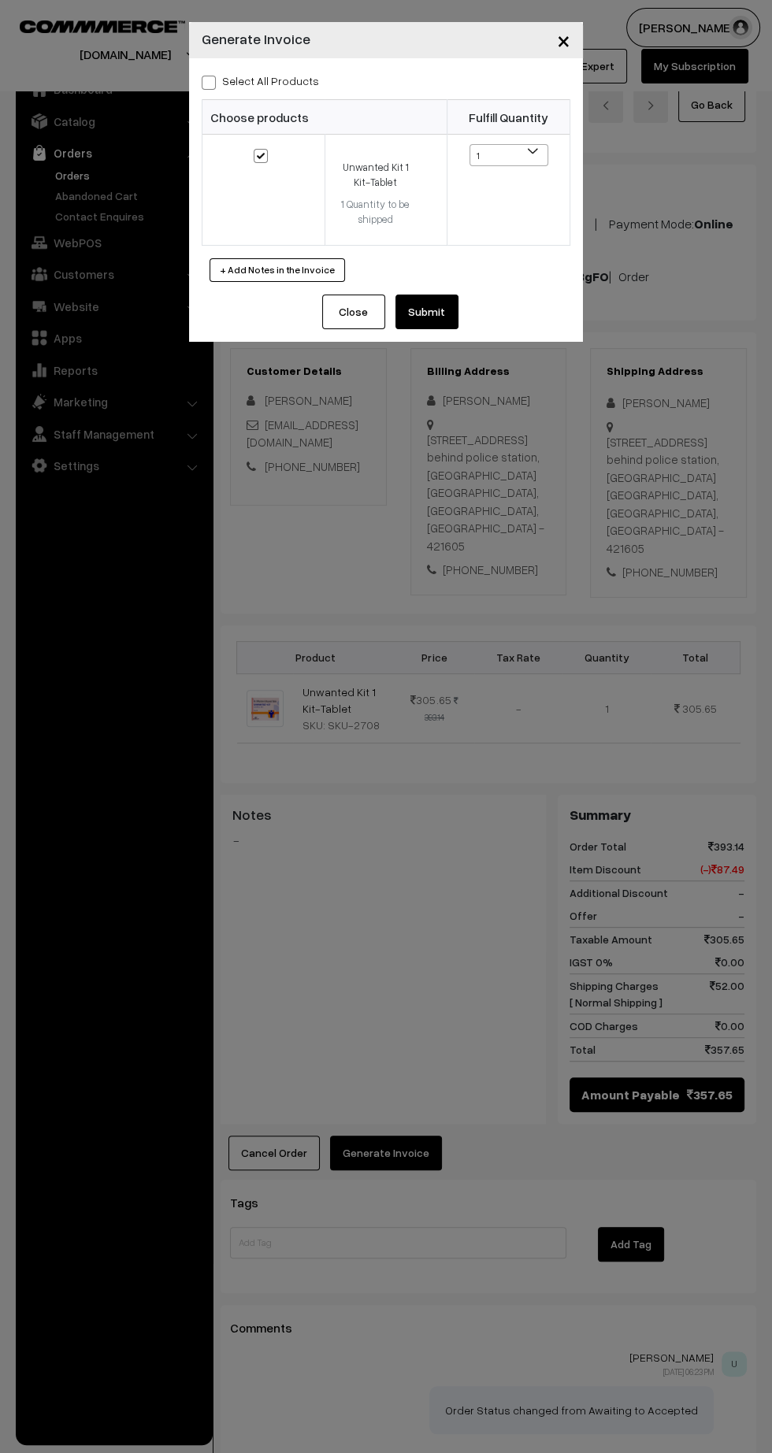
click at [453, 309] on button "Submit" at bounding box center [426, 312] width 63 height 35
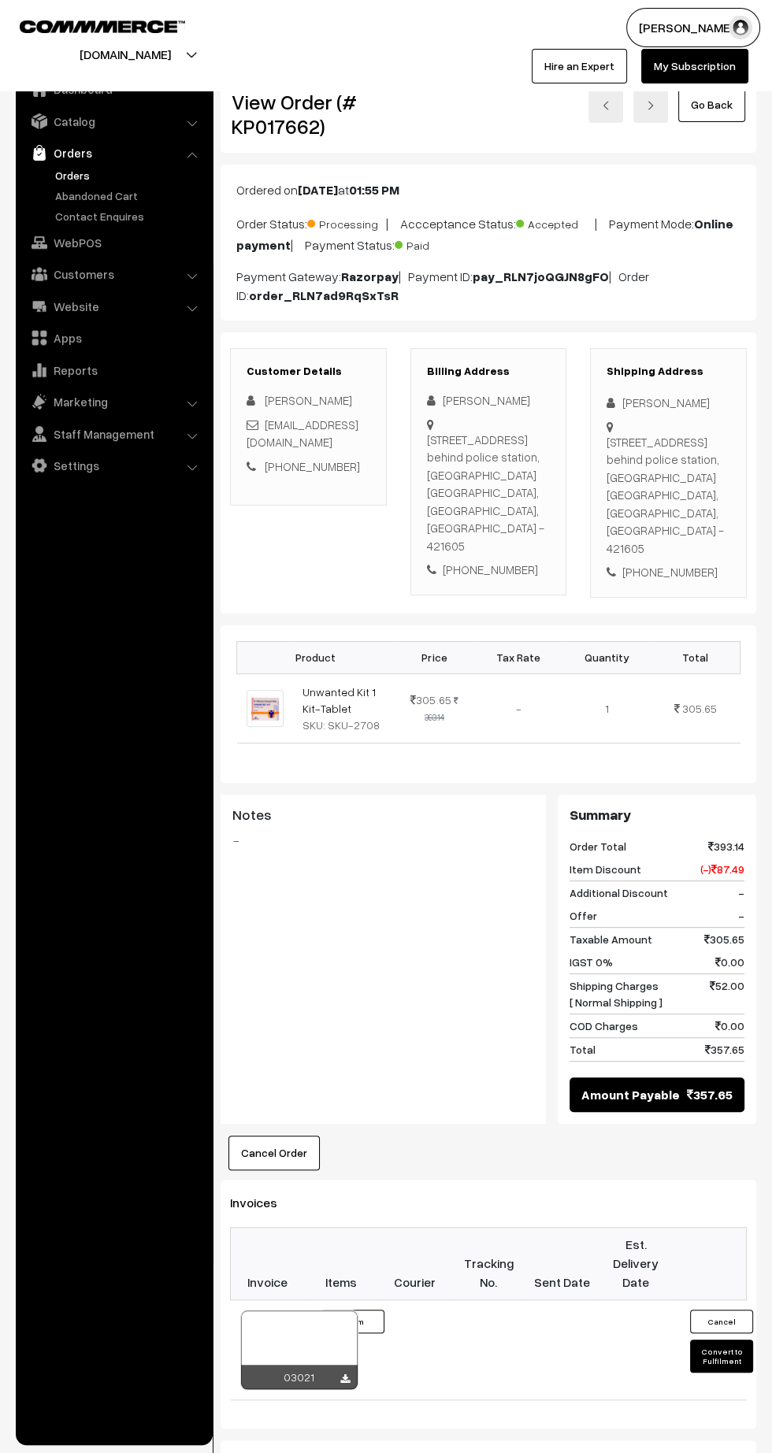
click at [344, 1375] on icon at bounding box center [344, 1380] width 9 height 10
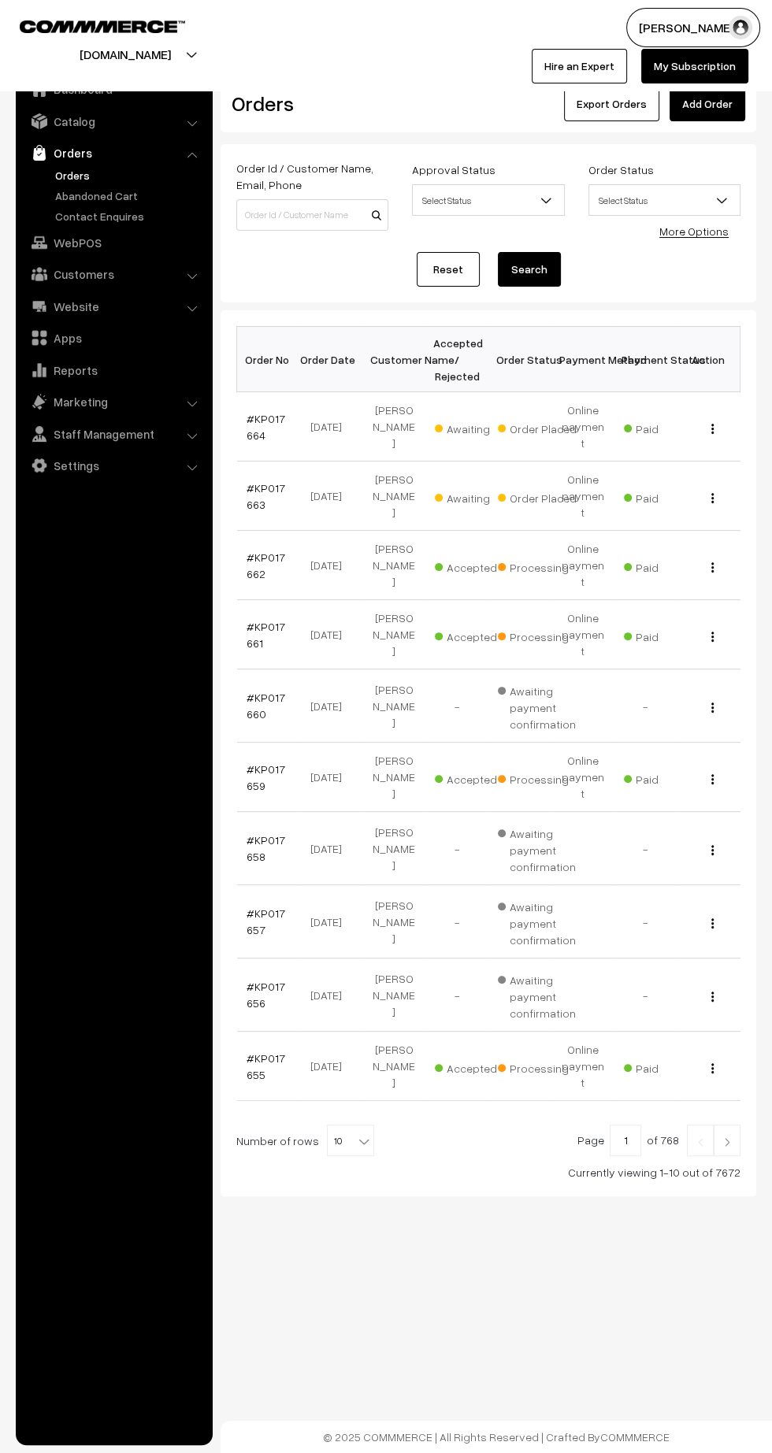
click at [254, 481] on link "#KP017663" at bounding box center [266, 496] width 39 height 30
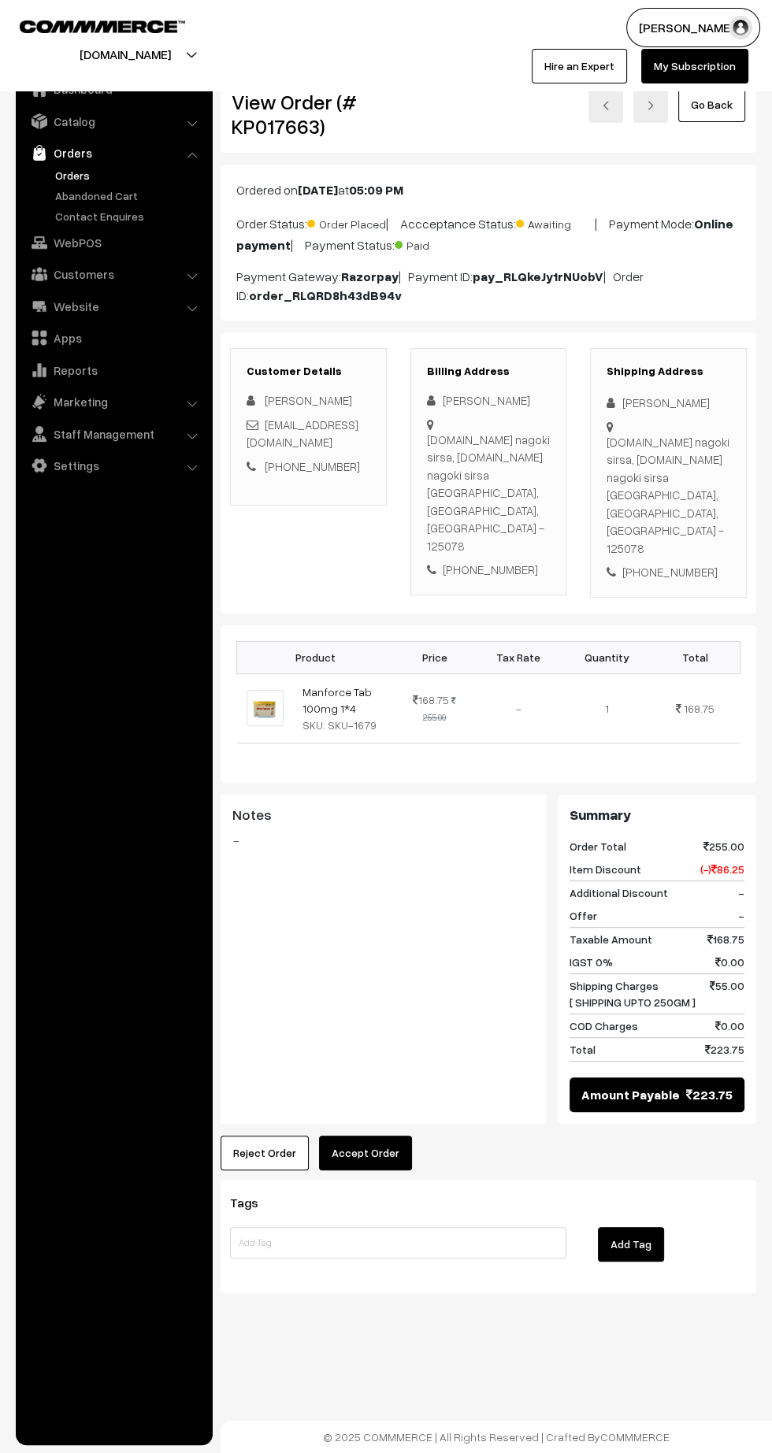
click at [366, 1136] on button "Accept Order" at bounding box center [365, 1153] width 93 height 35
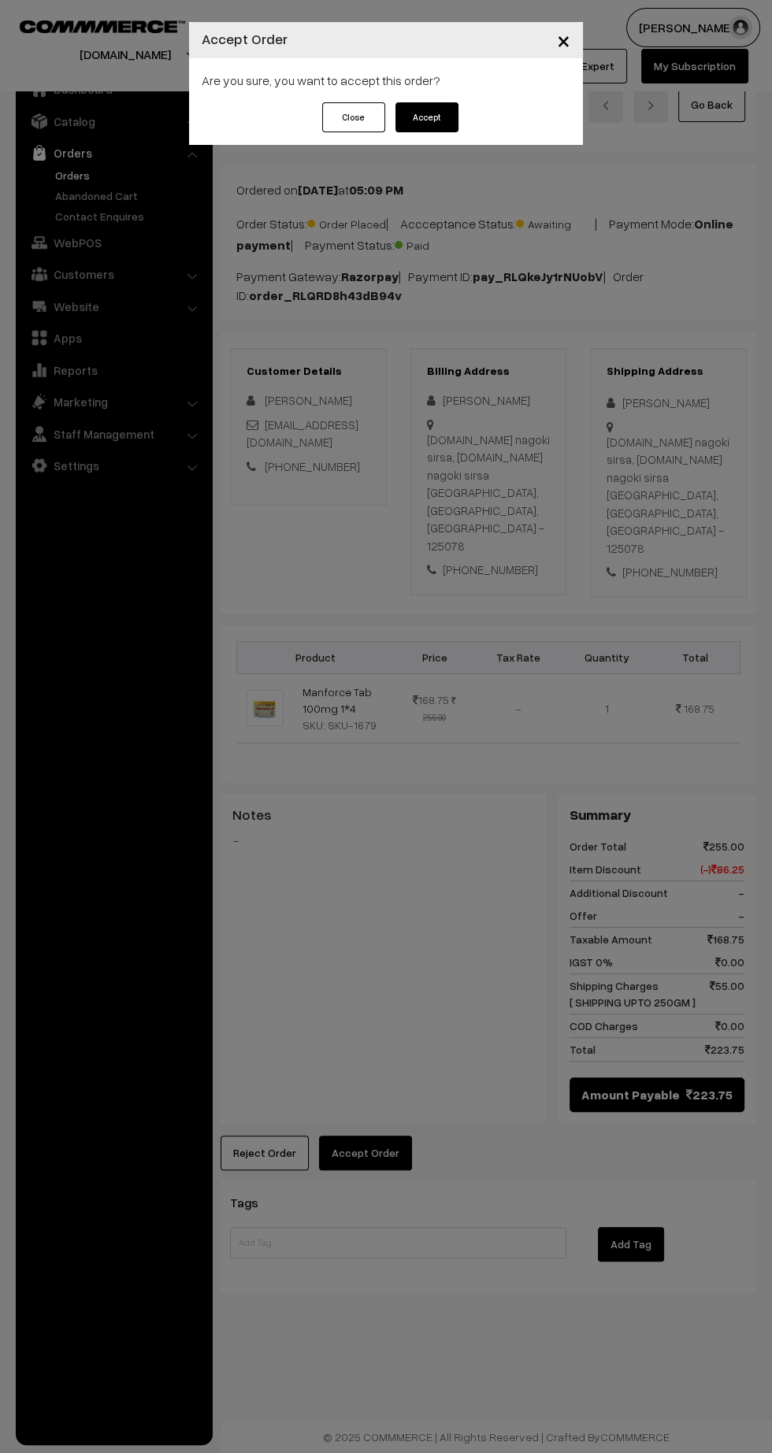
click at [435, 122] on button "Accept" at bounding box center [426, 117] width 63 height 30
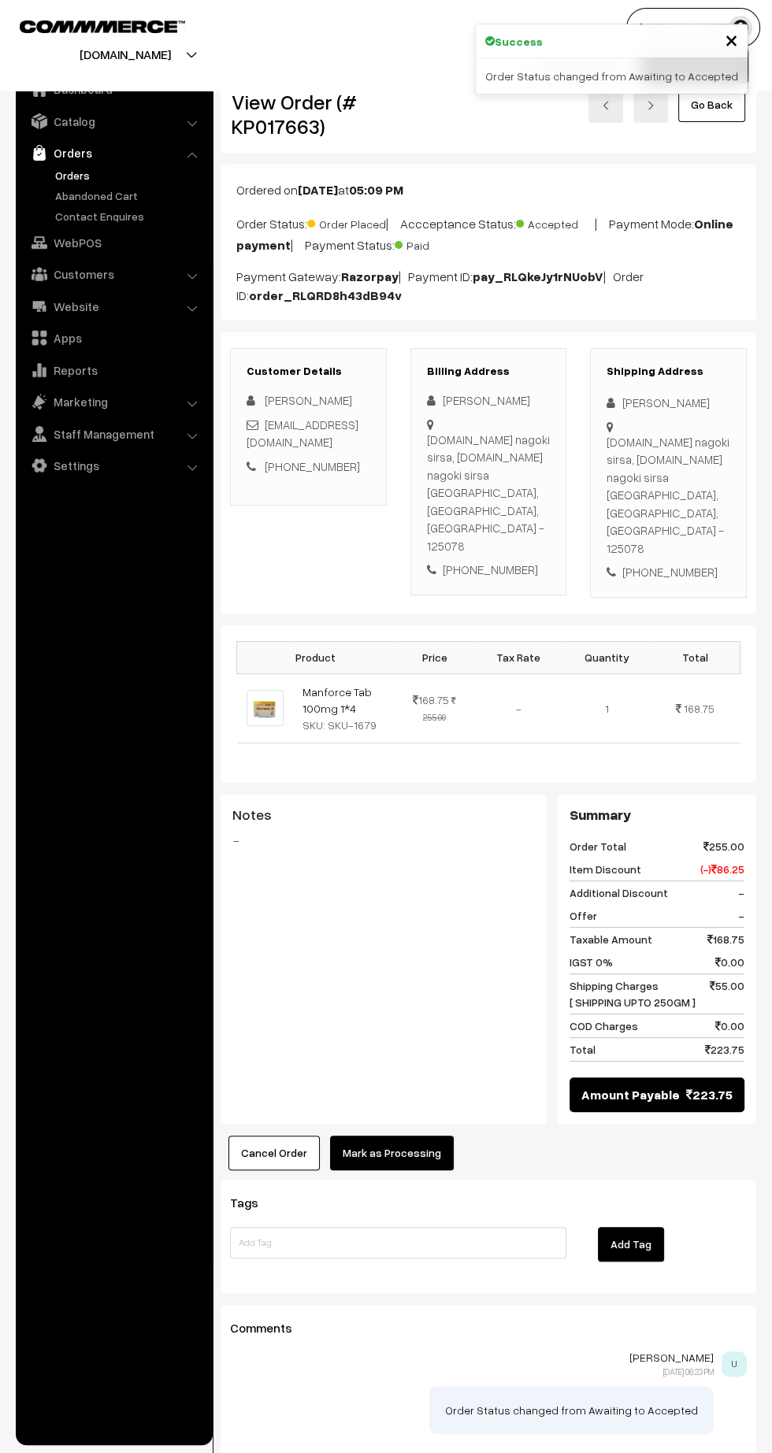
click at [414, 1136] on button "Mark as Processing" at bounding box center [392, 1153] width 124 height 35
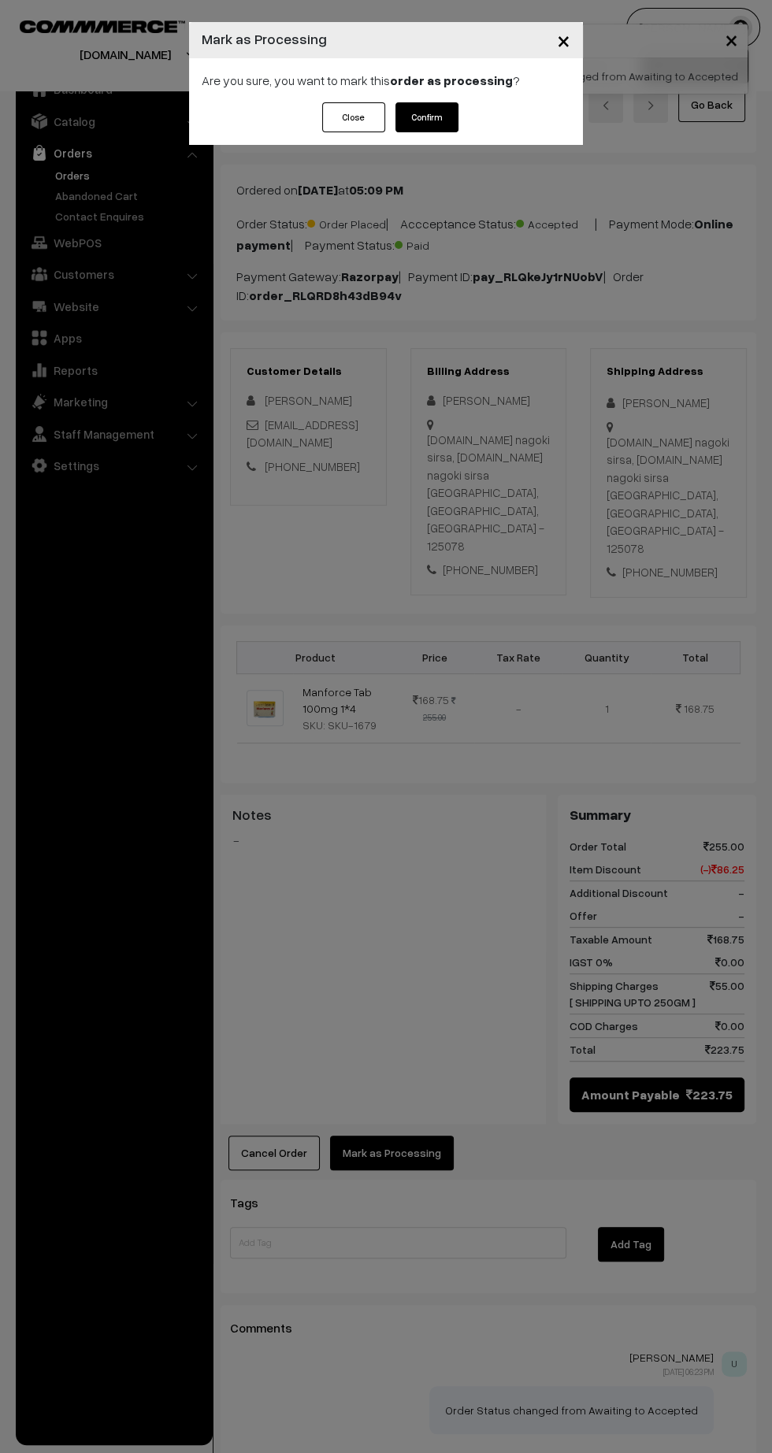
click at [446, 128] on button "Confirm" at bounding box center [426, 117] width 63 height 30
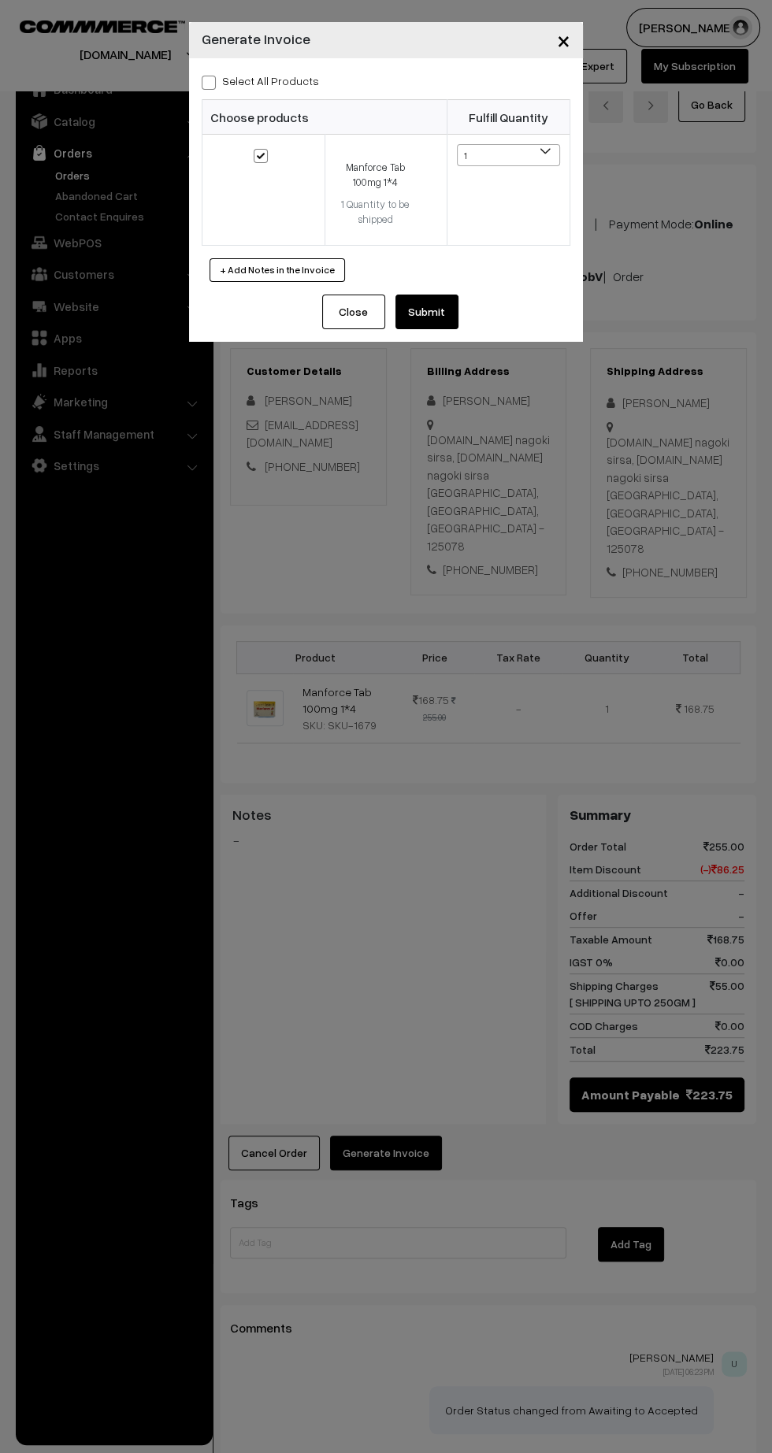
click at [444, 311] on button "Submit" at bounding box center [426, 312] width 63 height 35
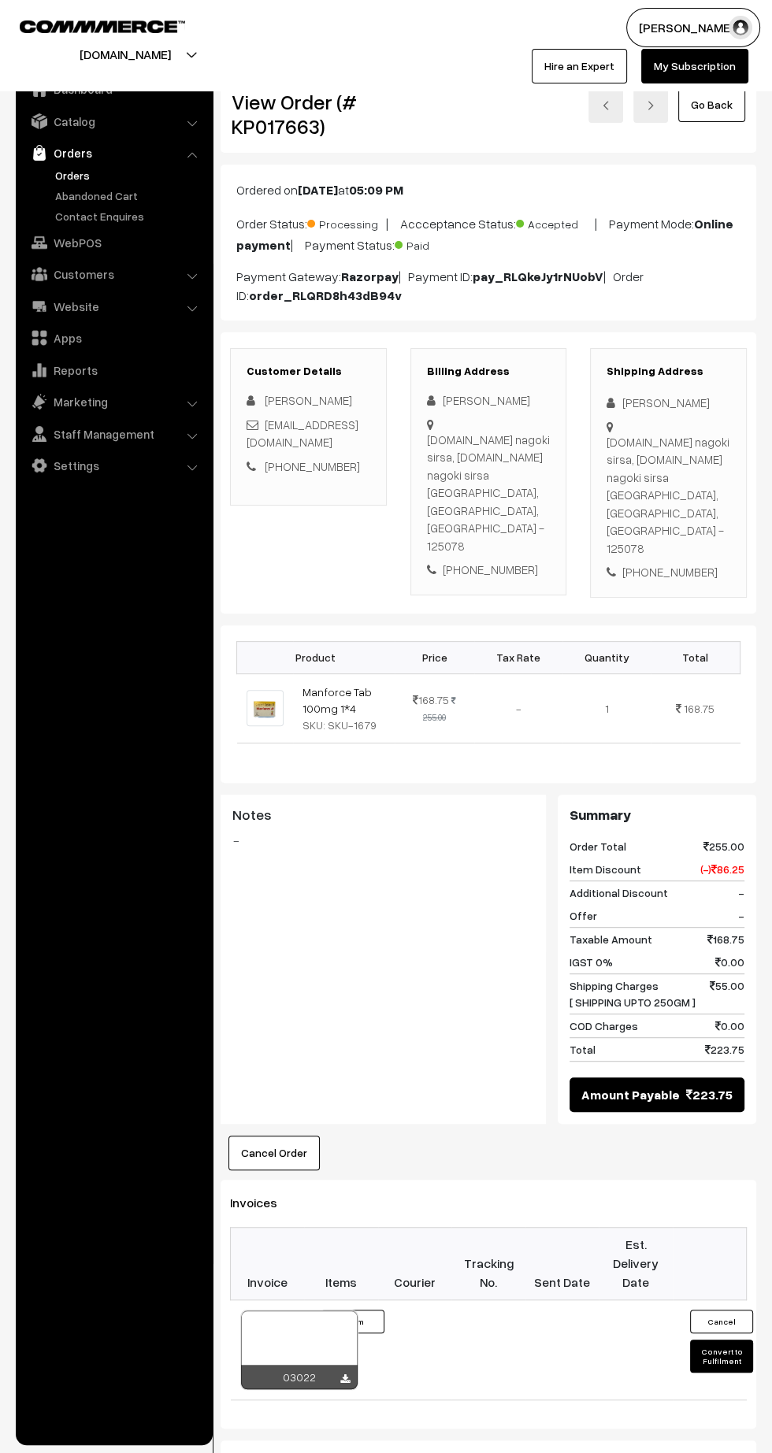
click at [344, 1375] on icon at bounding box center [344, 1380] width 9 height 10
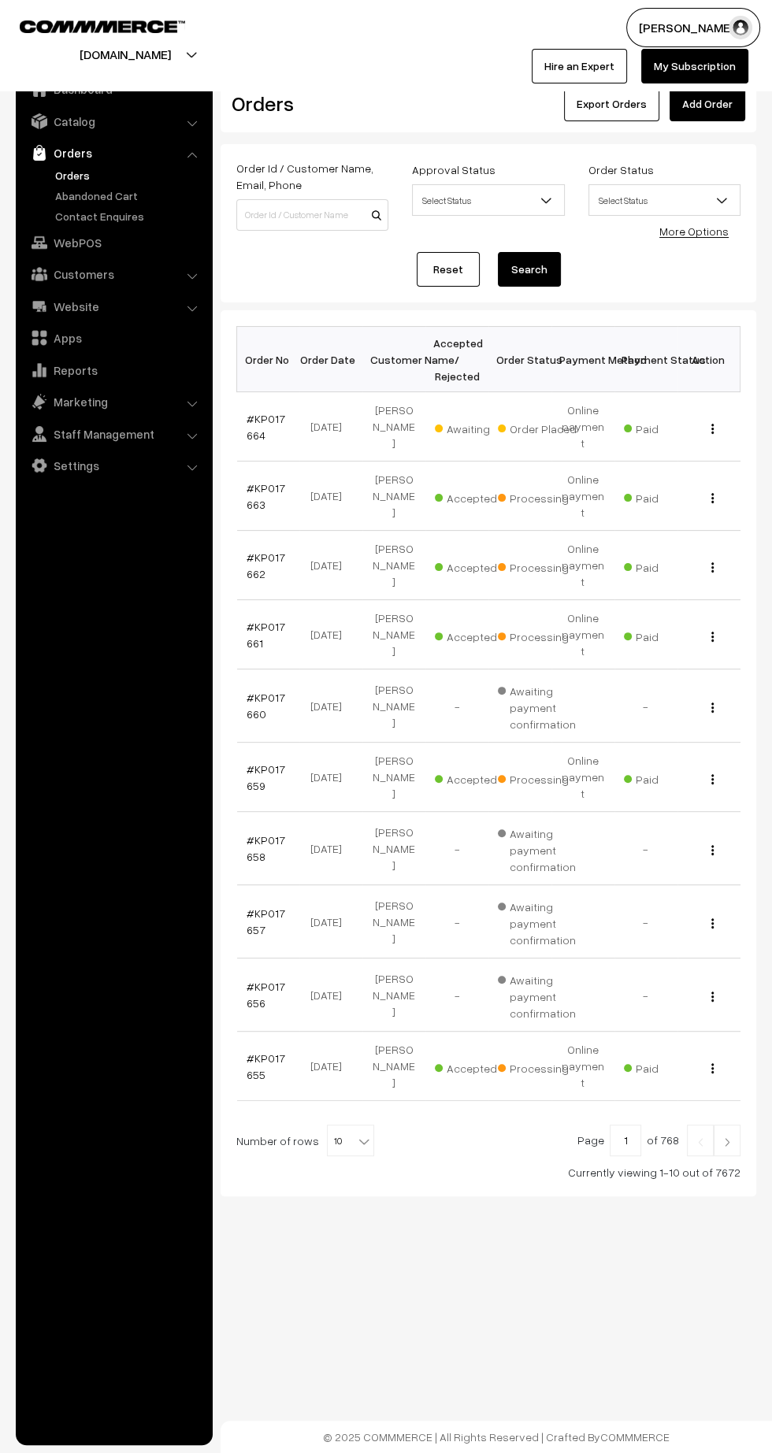
click at [265, 412] on link "#KP017664" at bounding box center [266, 427] width 39 height 30
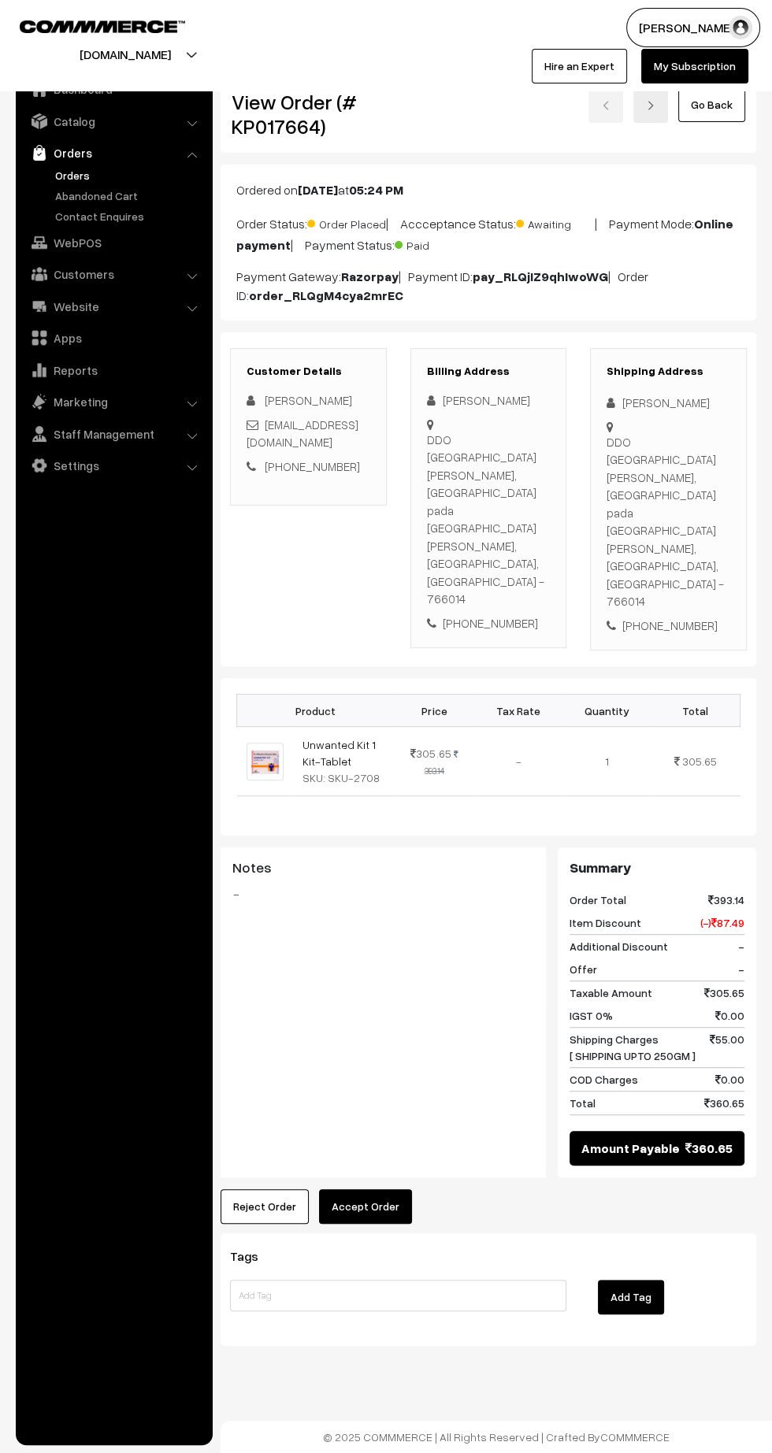
click at [380, 1189] on button "Accept Order" at bounding box center [365, 1206] width 93 height 35
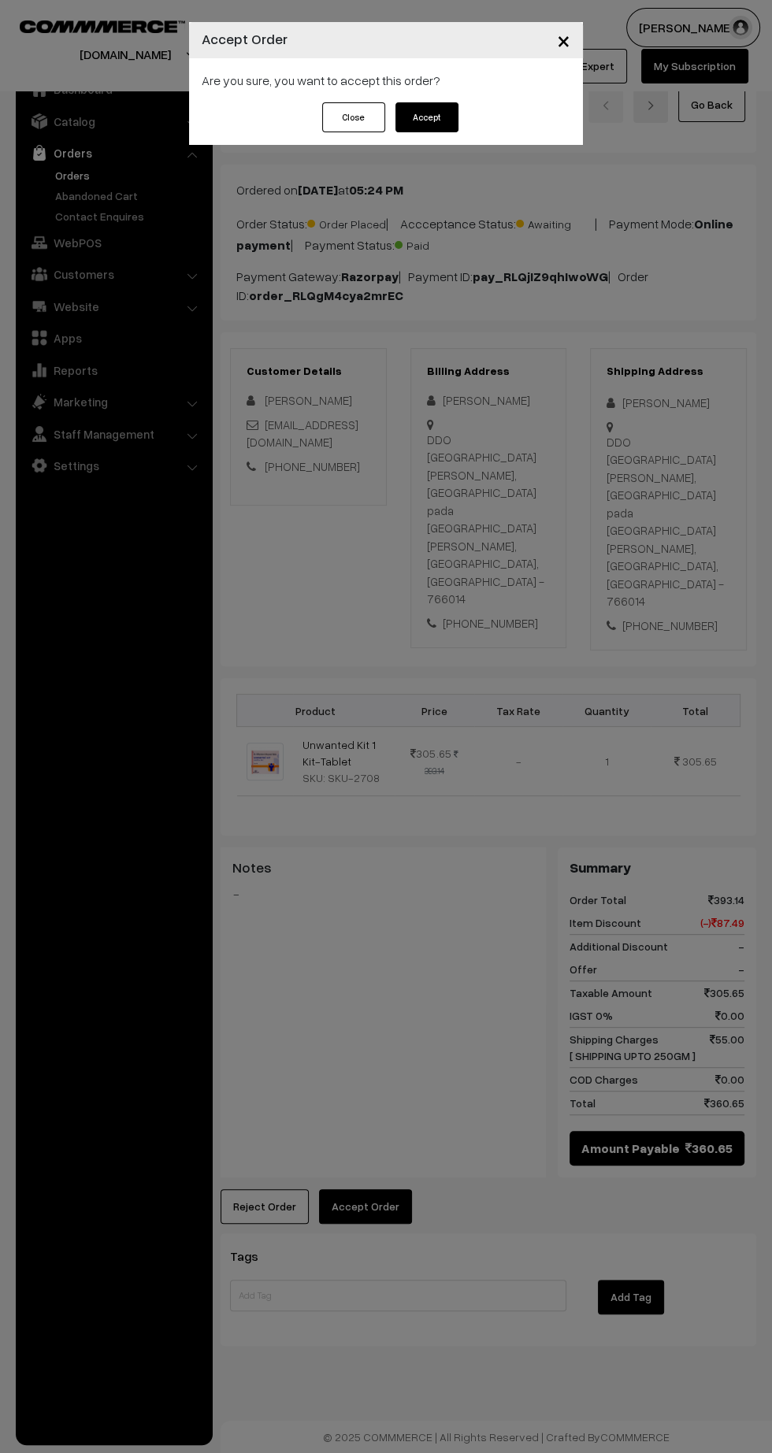
click at [453, 124] on button "Accept" at bounding box center [426, 117] width 63 height 30
click at [451, 119] on button "Confirm" at bounding box center [426, 117] width 63 height 30
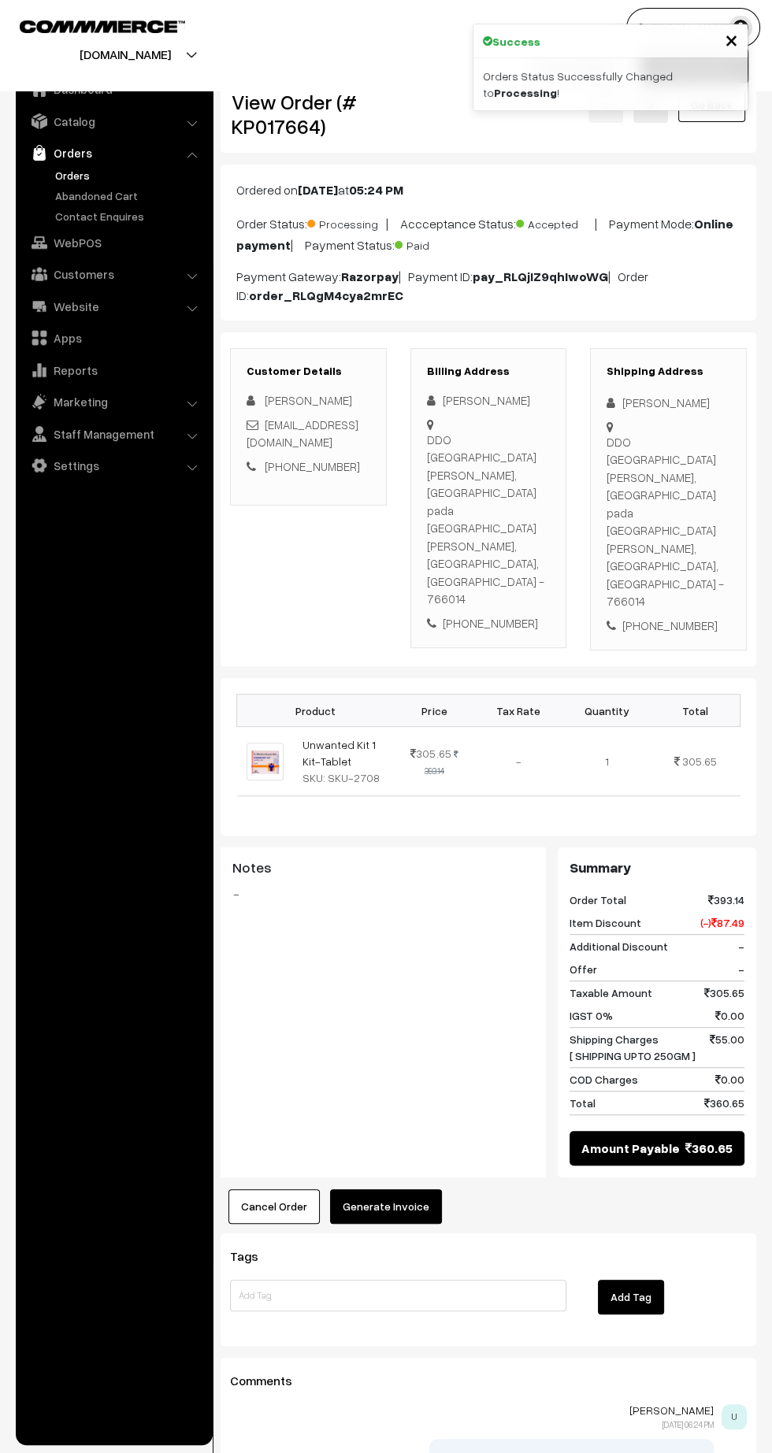
click at [406, 1189] on button "Generate Invoice" at bounding box center [386, 1206] width 112 height 35
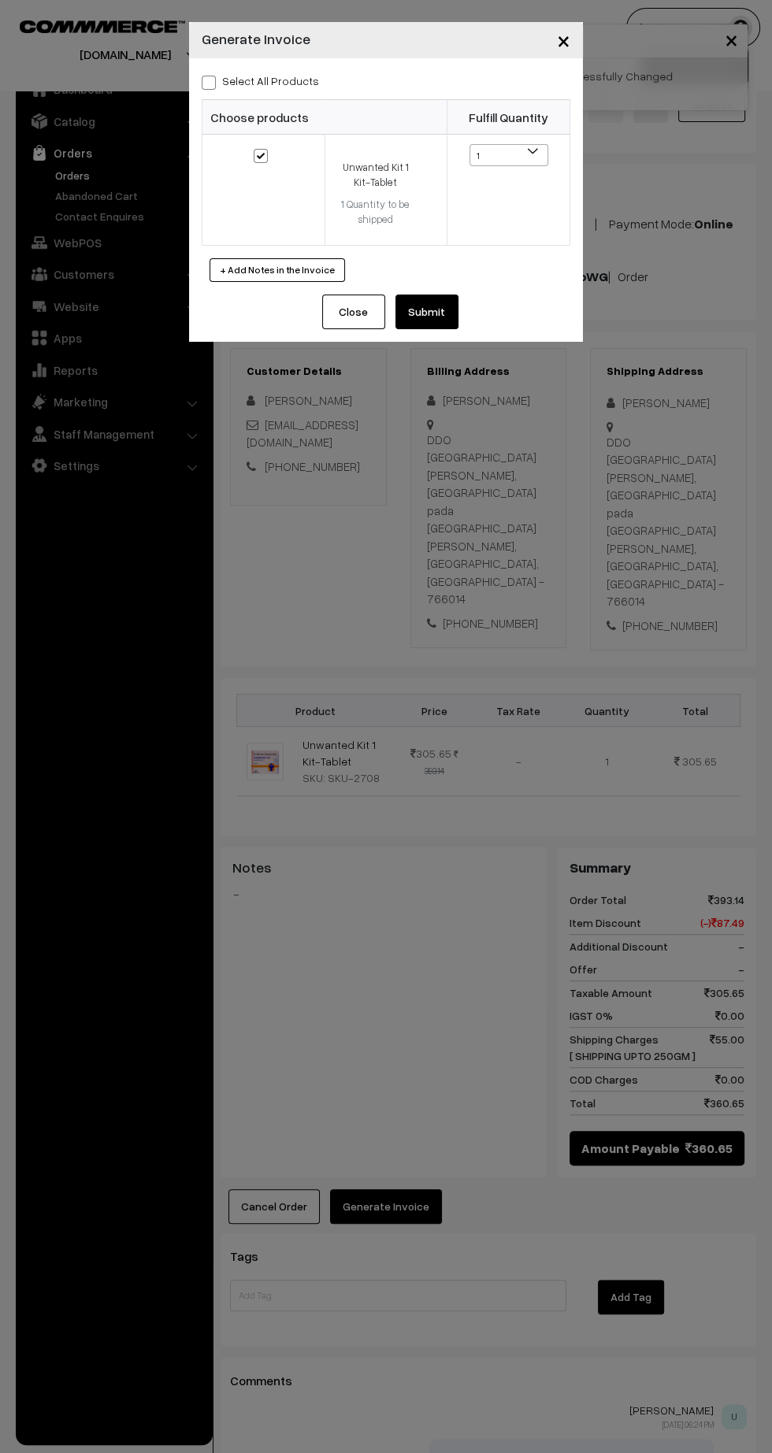
click at [437, 319] on button "Submit" at bounding box center [426, 312] width 63 height 35
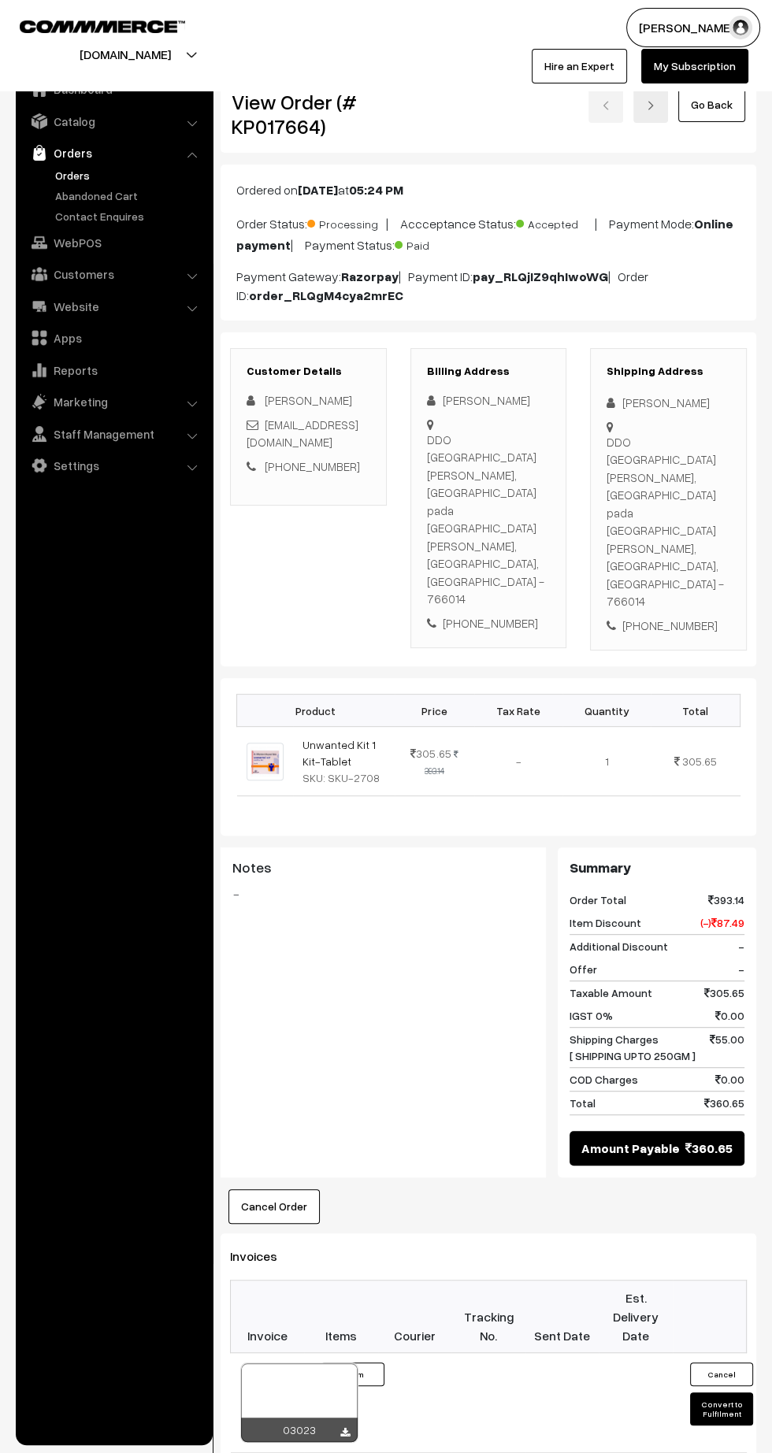
click at [344, 1428] on icon at bounding box center [344, 1433] width 9 height 10
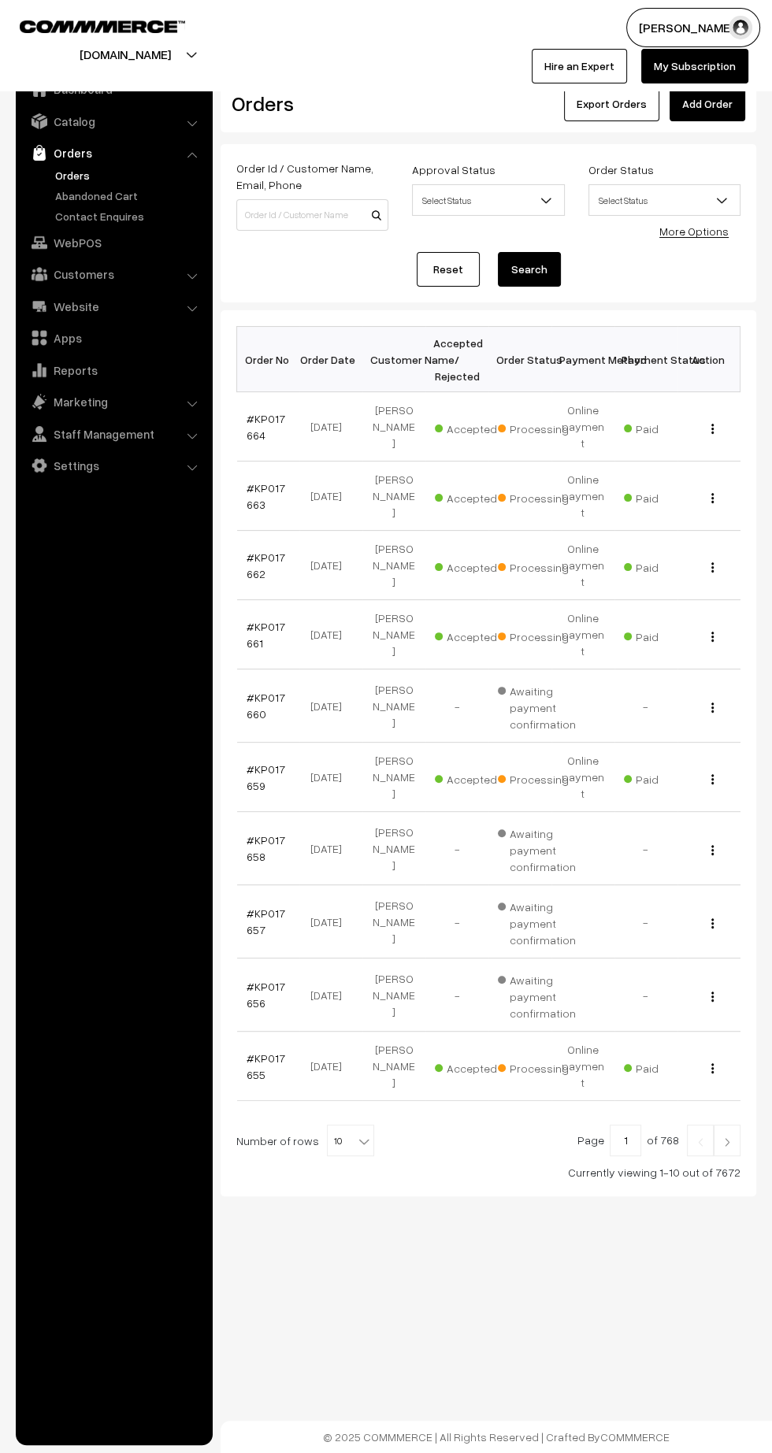
click at [727, 1138] on img at bounding box center [727, 1142] width 14 height 9
